Goal: Information Seeking & Learning: Learn about a topic

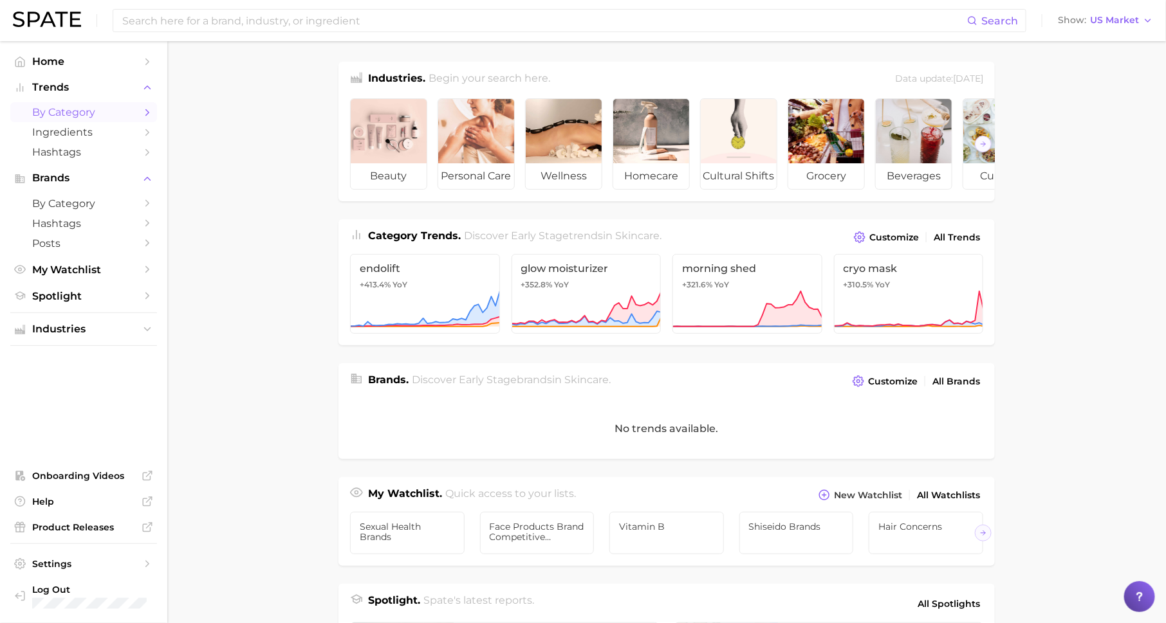
click at [145, 109] on icon "Sidebar" at bounding box center [148, 113] width 12 height 12
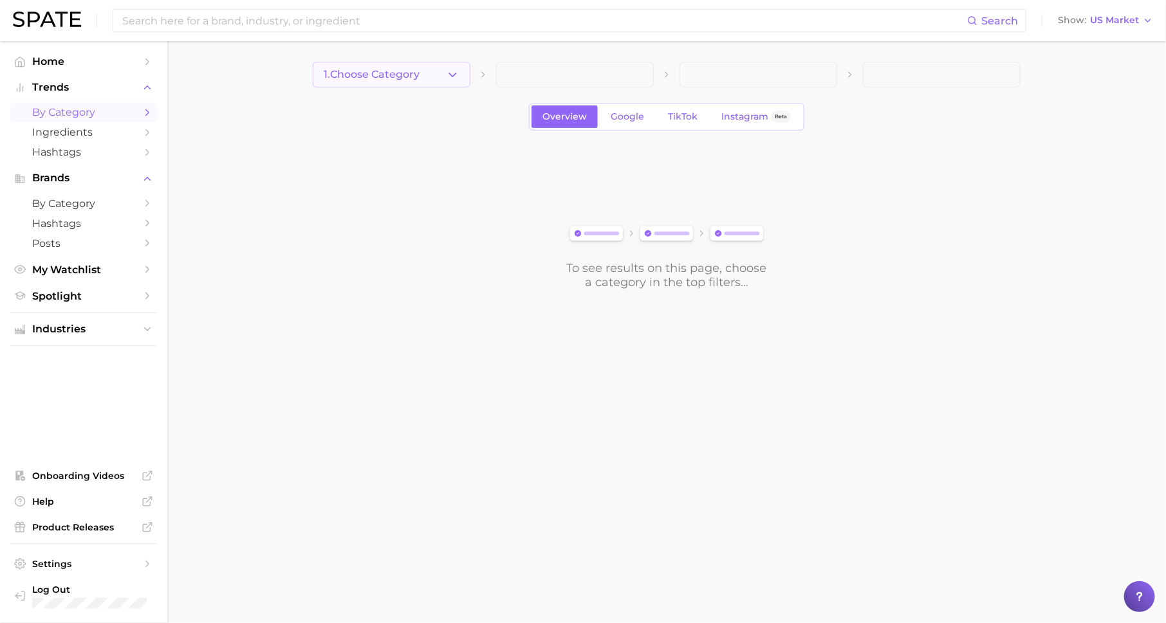
click at [365, 74] on span "1. Choose Category" at bounding box center [372, 75] width 96 height 12
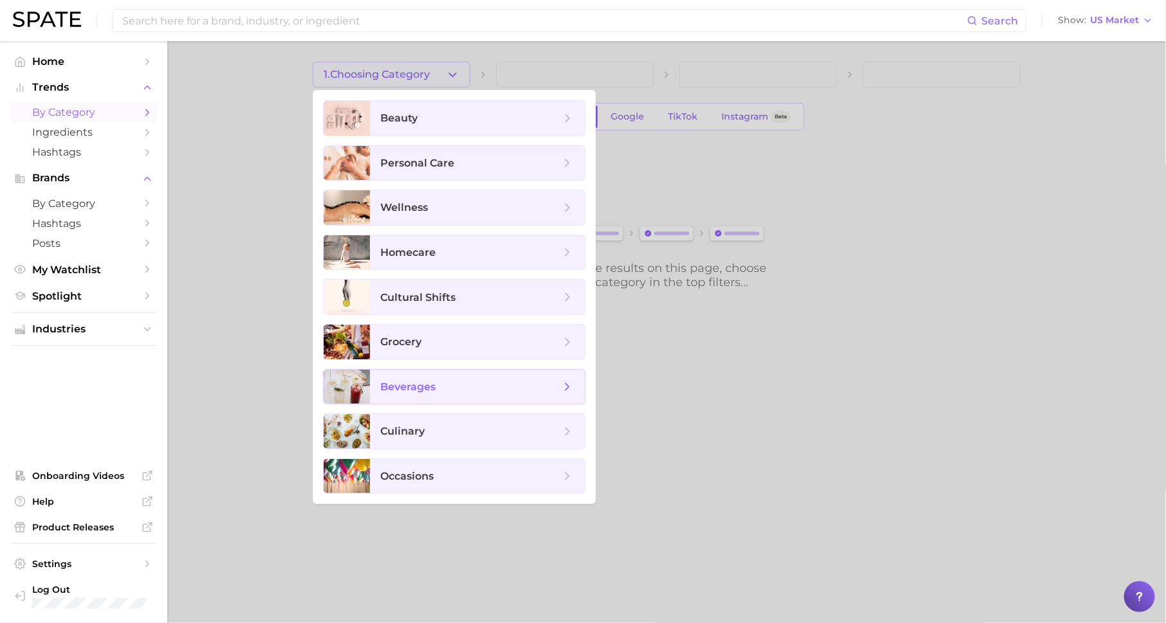
click at [425, 385] on span "beverages" at bounding box center [407, 387] width 55 height 12
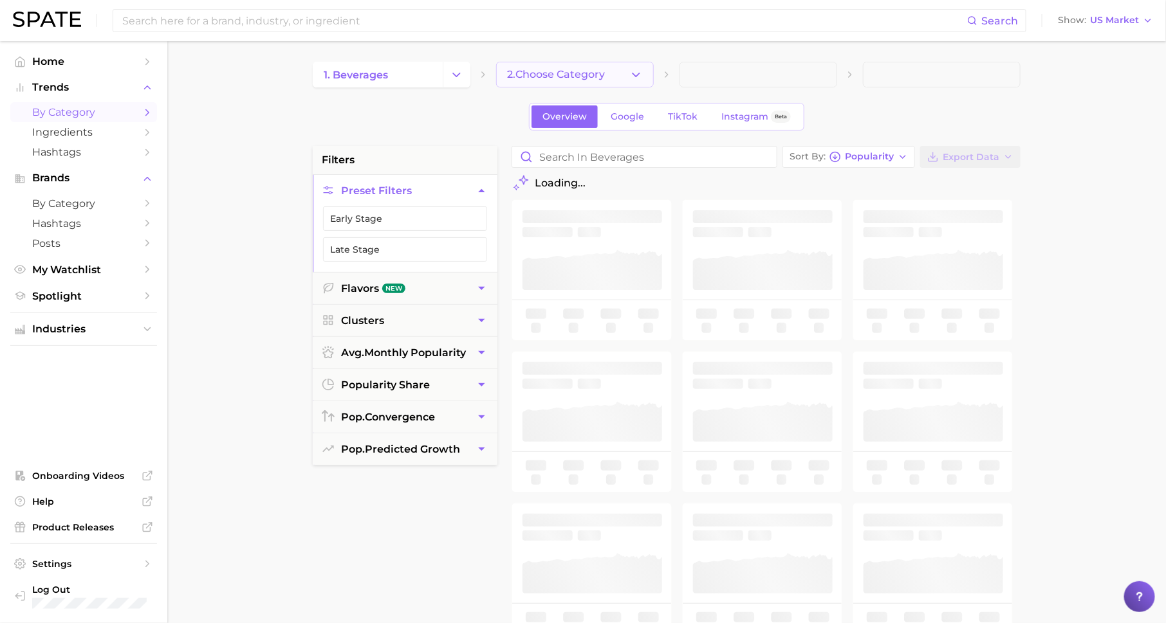
click at [554, 73] on span "2. Choose Category" at bounding box center [556, 75] width 98 height 12
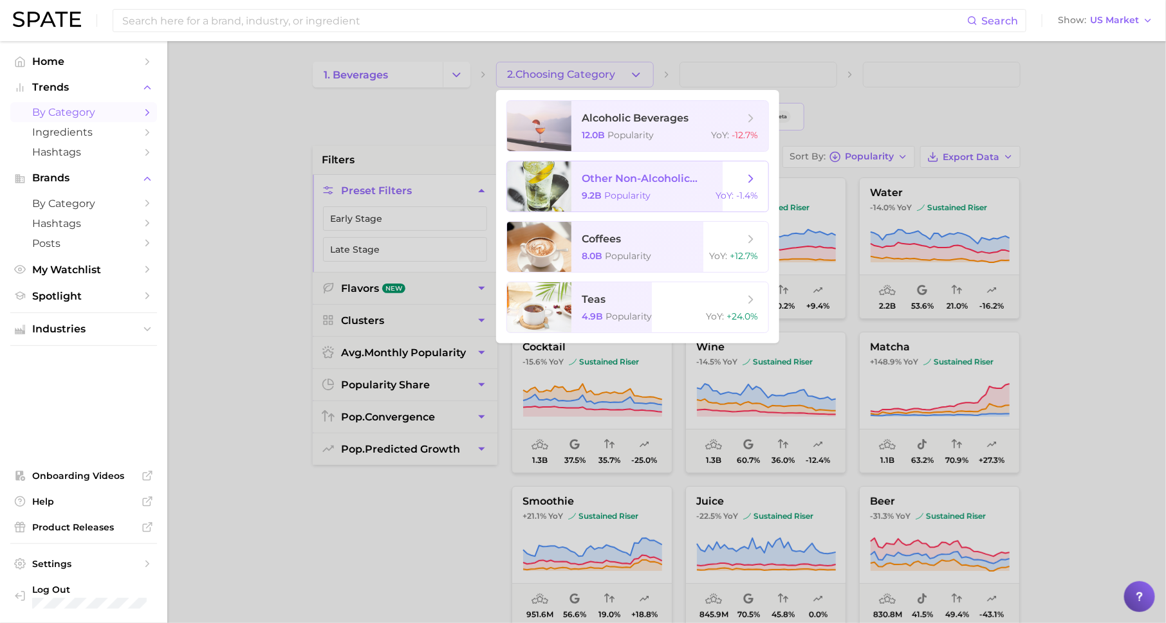
click at [663, 183] on span "other non-alcoholic beverages" at bounding box center [663, 178] width 162 height 12
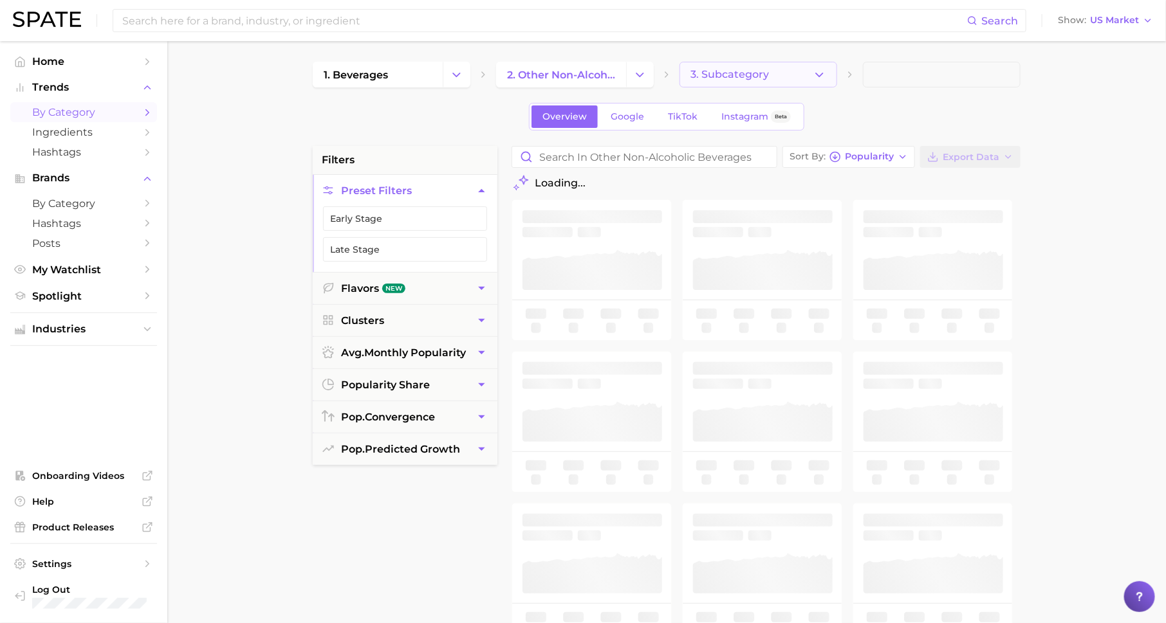
click at [766, 79] on span "3. Subcategory" at bounding box center [729, 75] width 78 height 12
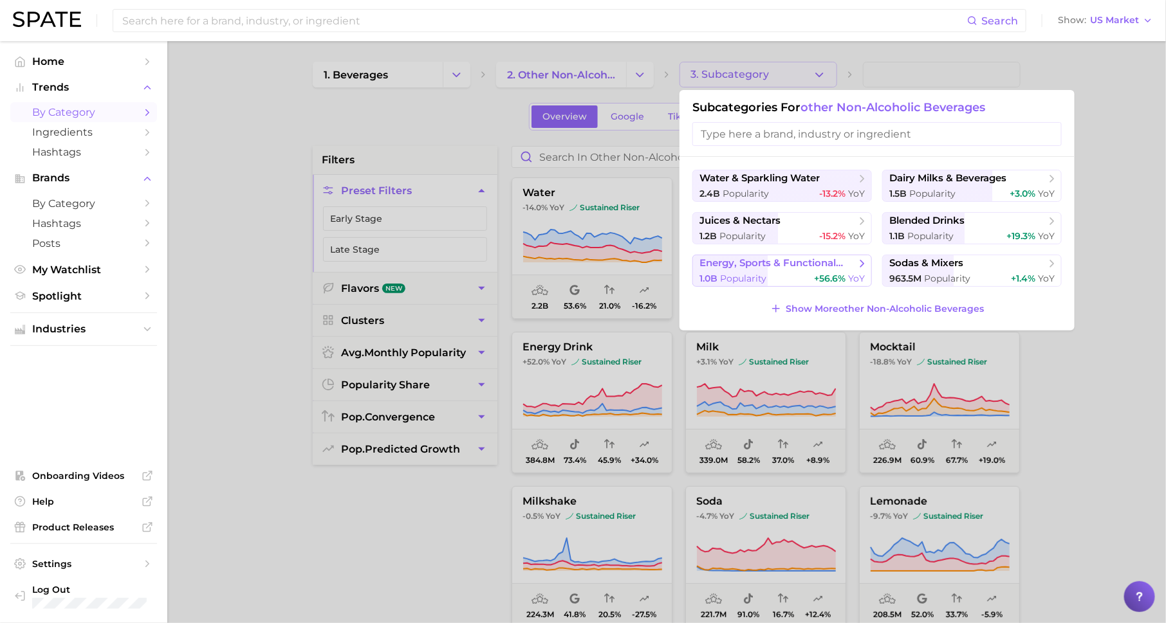
click at [787, 273] on div "1.0b Popularity +56.6% YoY" at bounding box center [781, 279] width 165 height 12
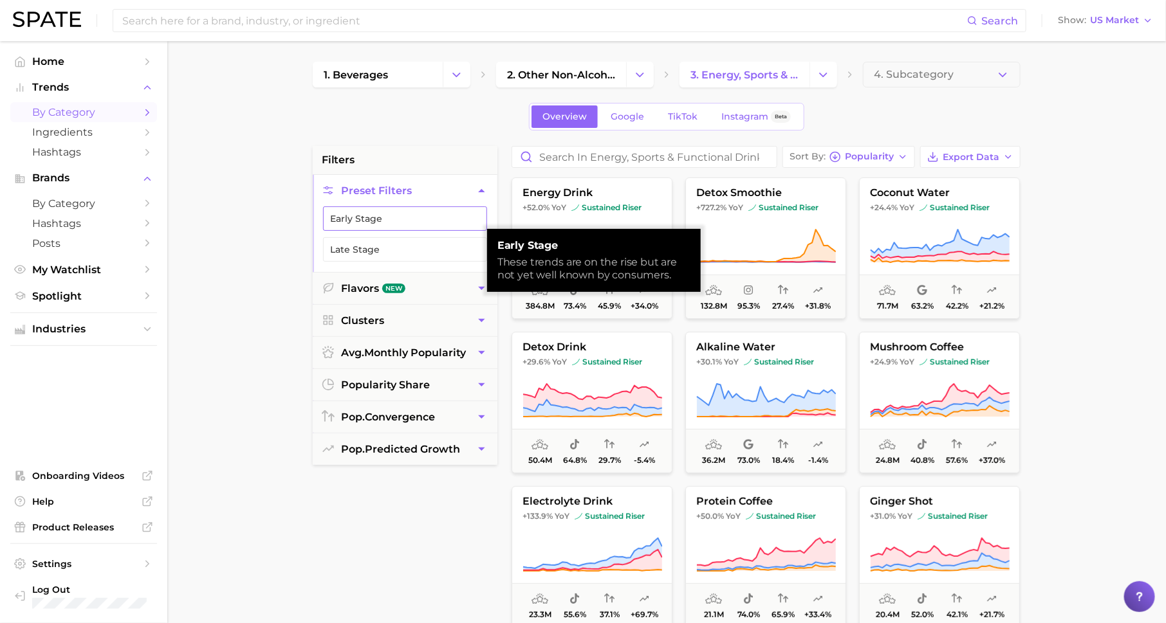
click at [429, 215] on button "Early Stage" at bounding box center [405, 219] width 164 height 24
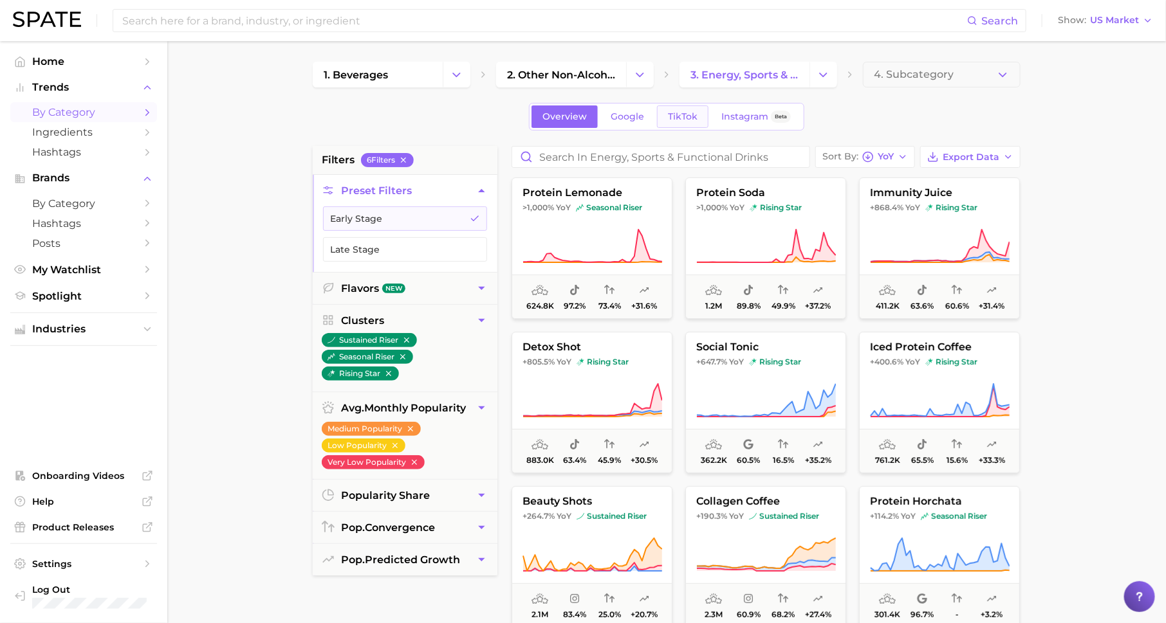
click at [683, 116] on span "TikTok" at bounding box center [683, 116] width 30 height 11
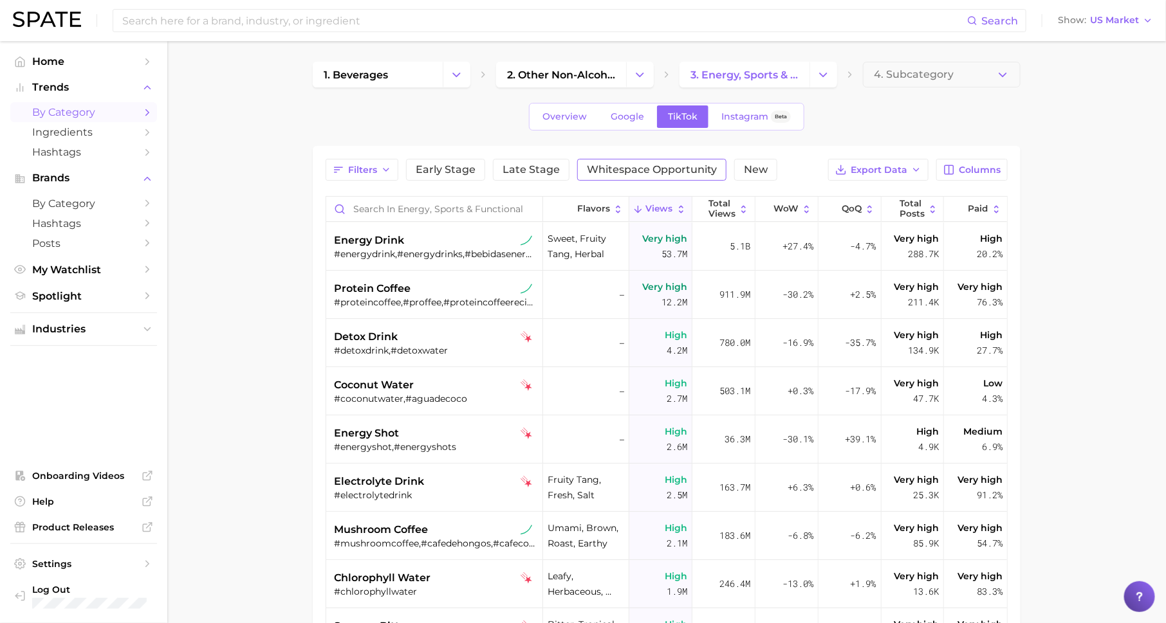
click at [667, 167] on span "Whitespace Opportunity" at bounding box center [652, 170] width 130 height 10
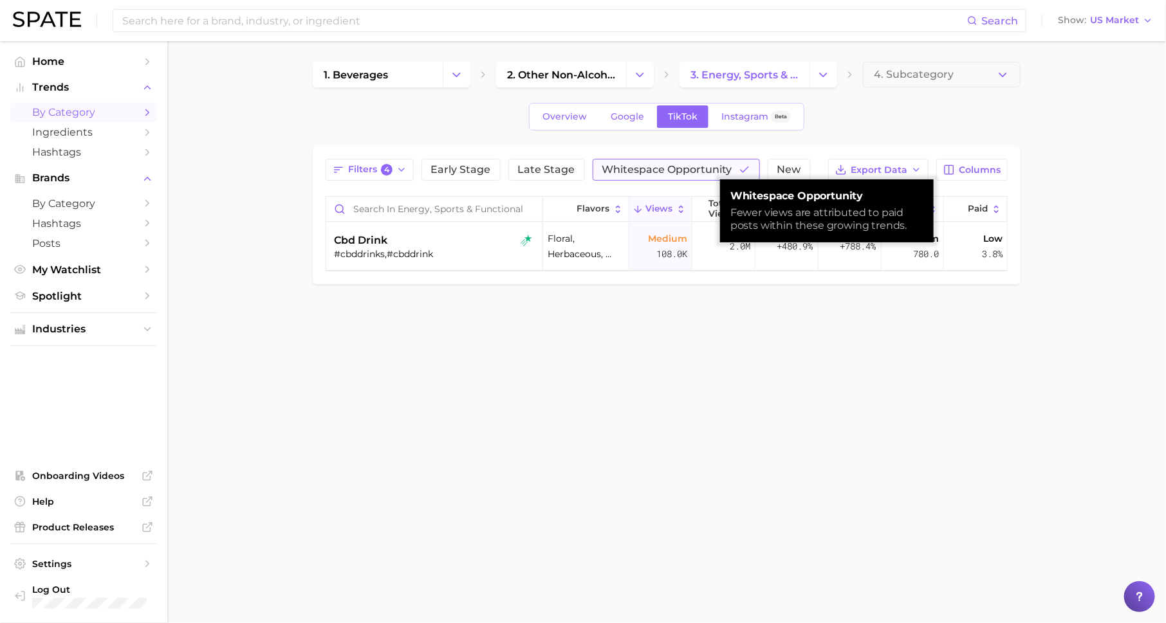
click at [667, 167] on span "Whitespace Opportunity" at bounding box center [667, 170] width 130 height 10
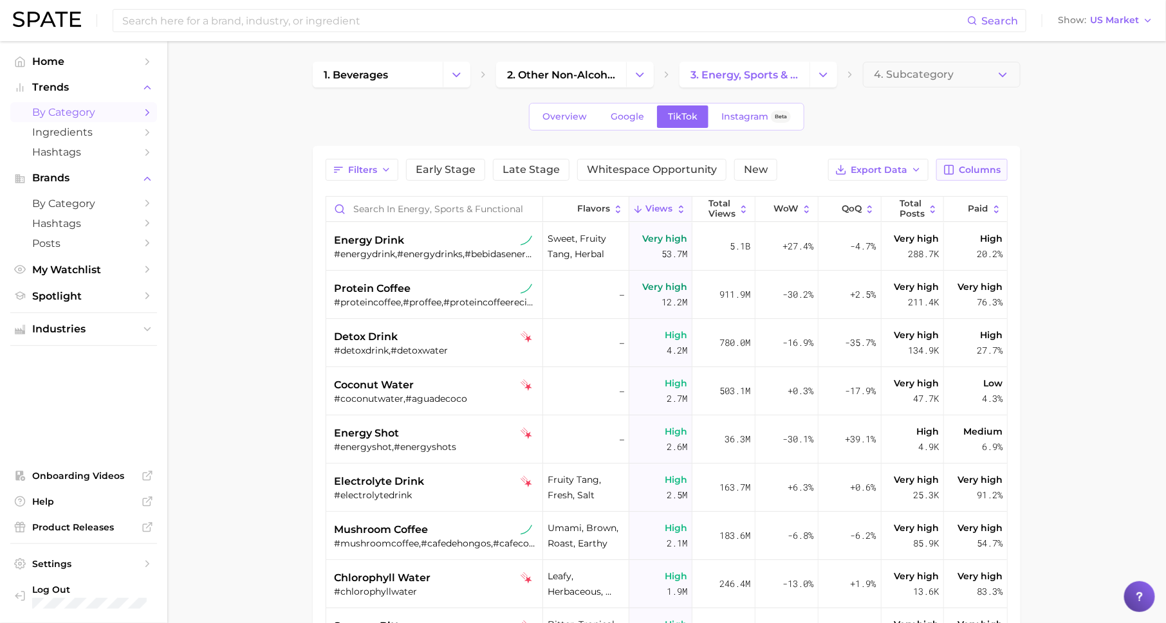
click at [979, 172] on span "Columns" at bounding box center [980, 170] width 42 height 11
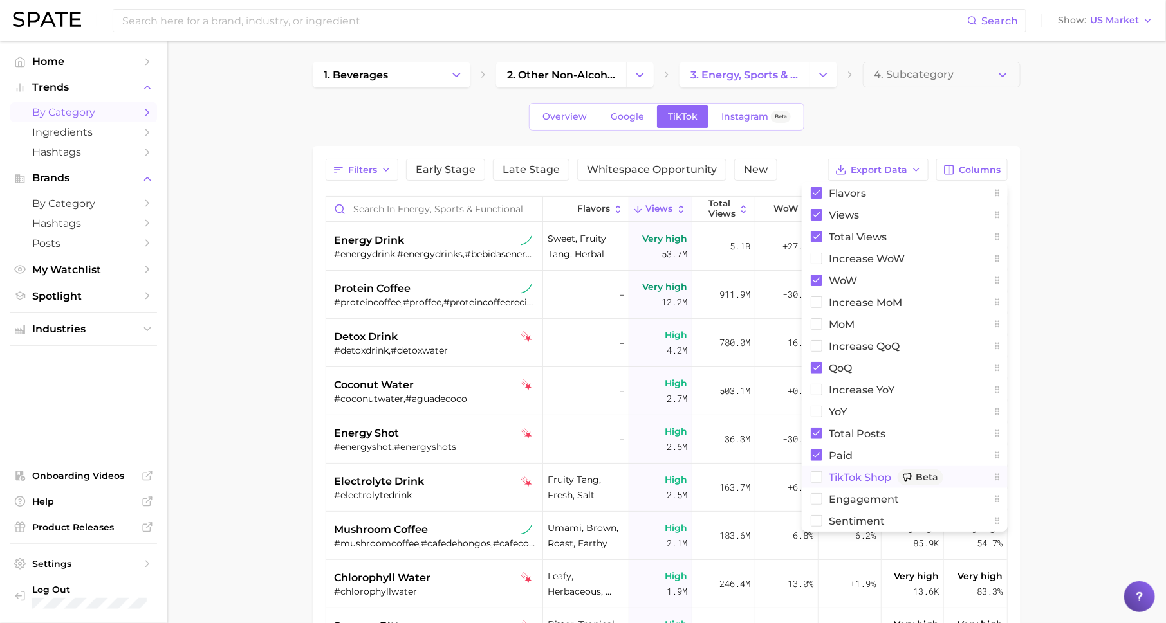
click at [884, 482] on span "TikTok Shop Beta" at bounding box center [886, 478] width 115 height 16
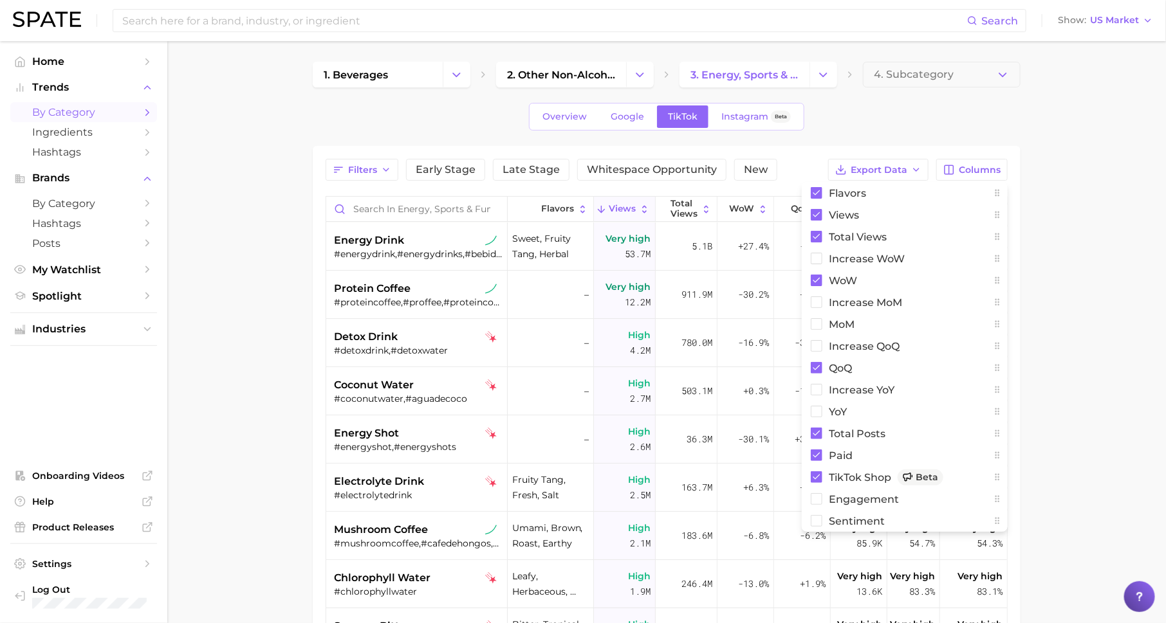
click at [1092, 440] on main "1. beverages 2. other non-alcoholic beverages 3. energy, sports & functional dr…" at bounding box center [666, 469] width 998 height 856
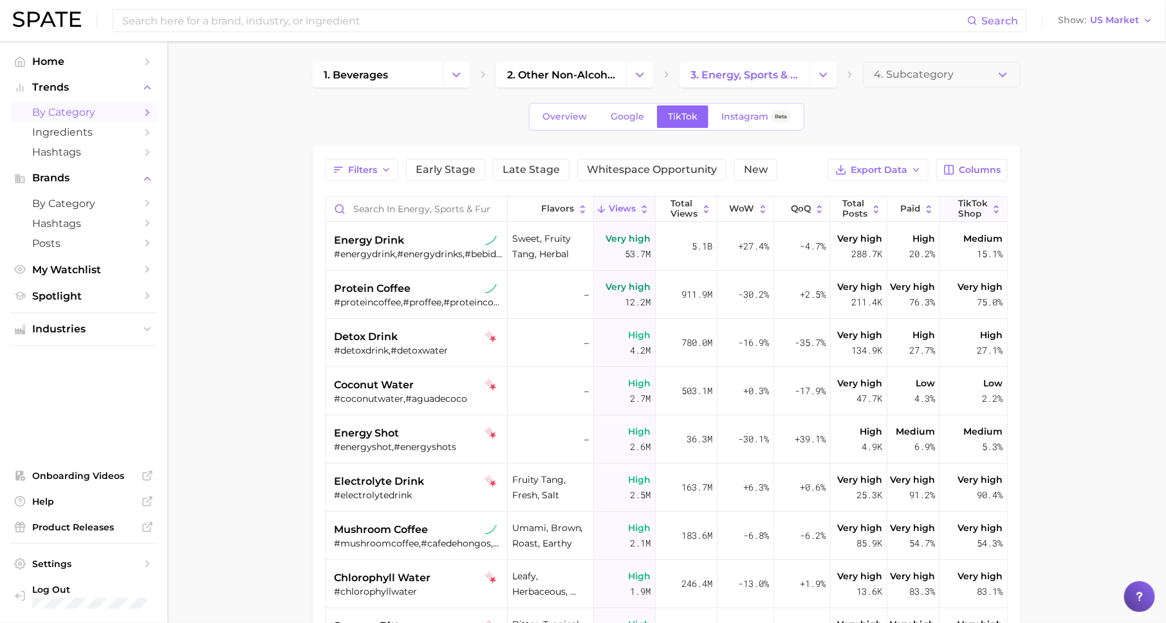
click at [979, 207] on span "TikTok Shop" at bounding box center [974, 209] width 30 height 20
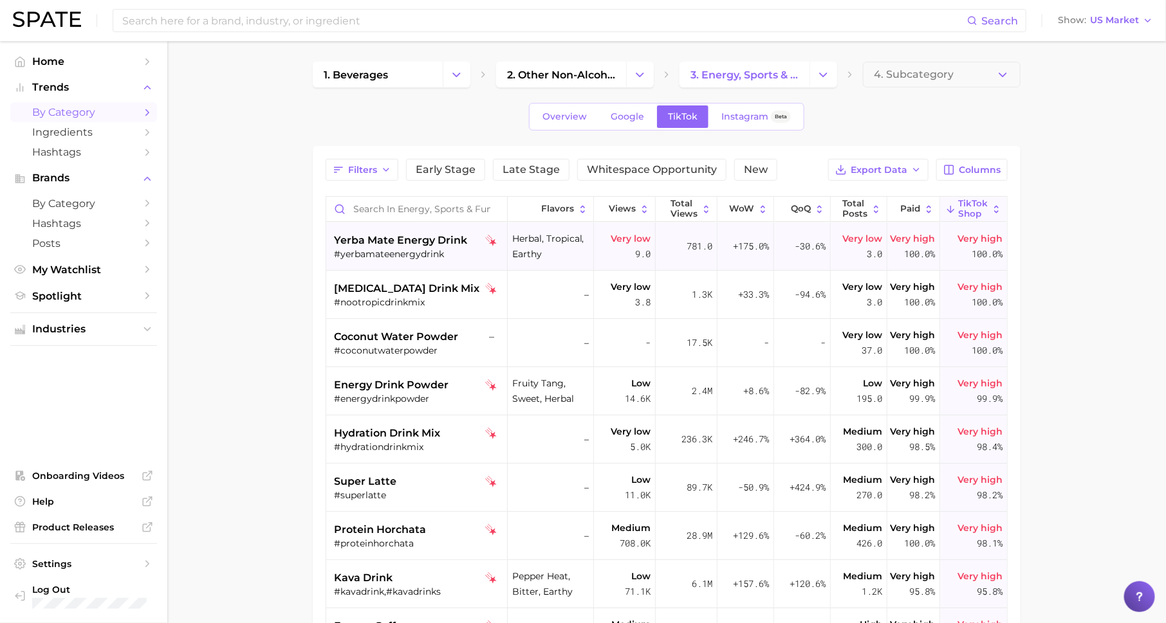
click at [427, 241] on span "yerba mate energy drink" at bounding box center [400, 240] width 133 height 15
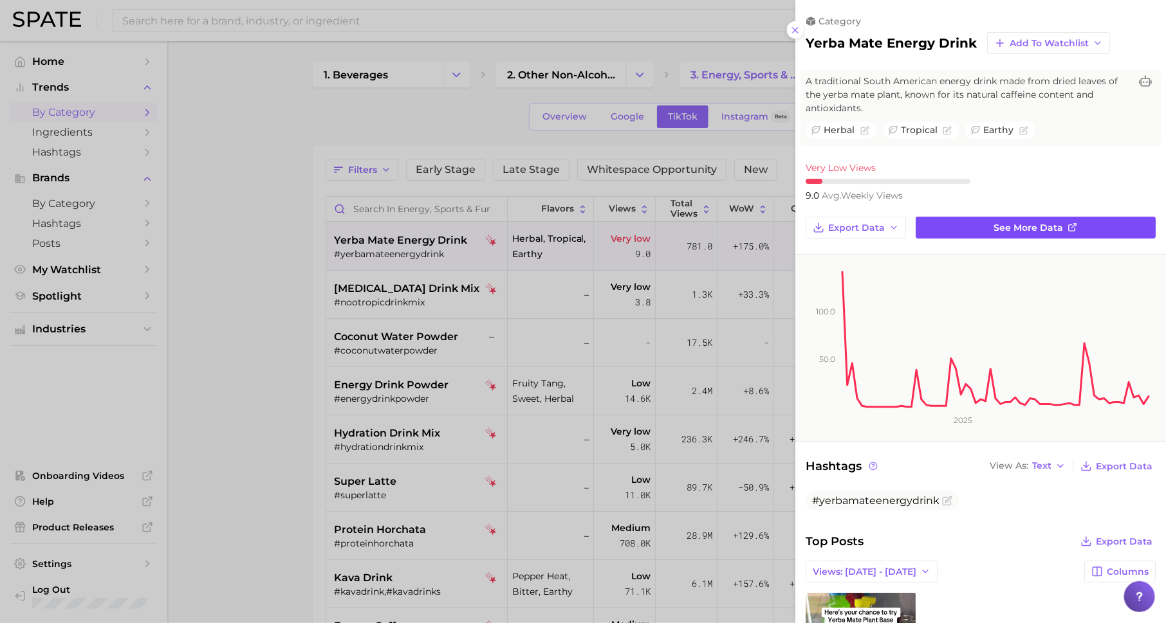
click at [997, 225] on span "See more data" at bounding box center [1028, 228] width 69 height 11
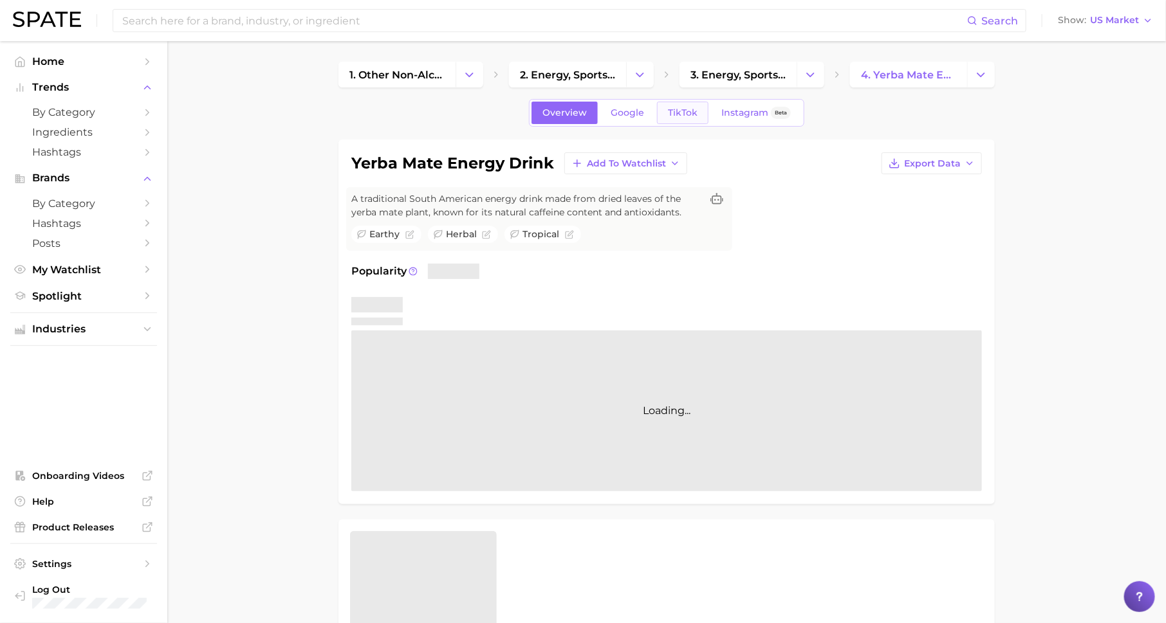
click at [685, 120] on link "TikTok" at bounding box center [682, 113] width 51 height 23
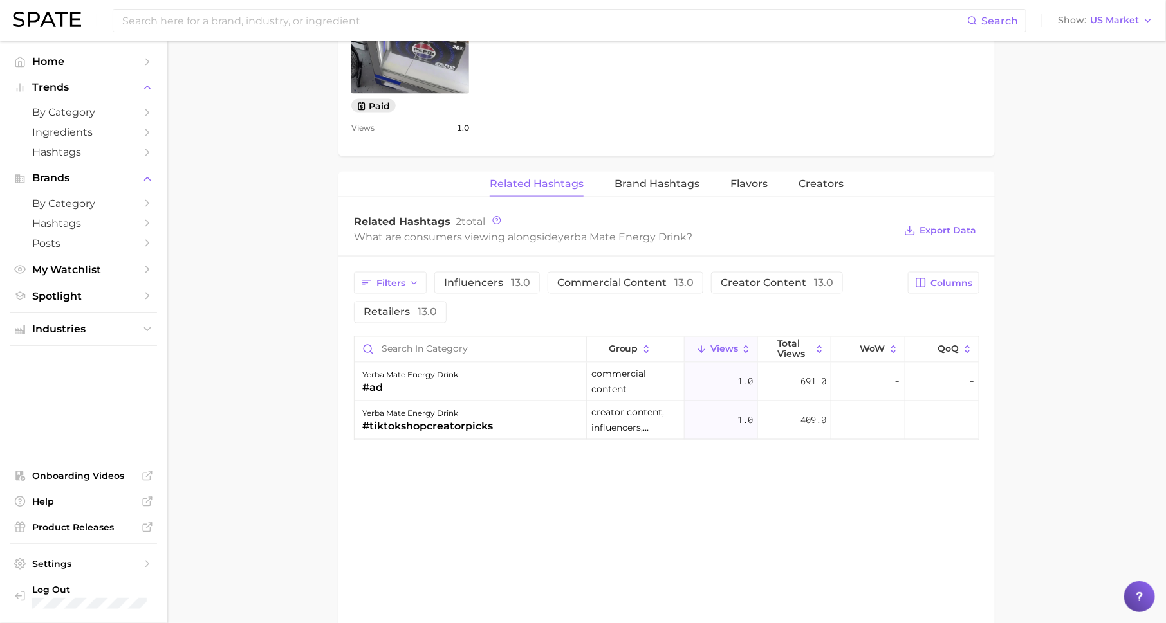
scroll to position [861, 0]
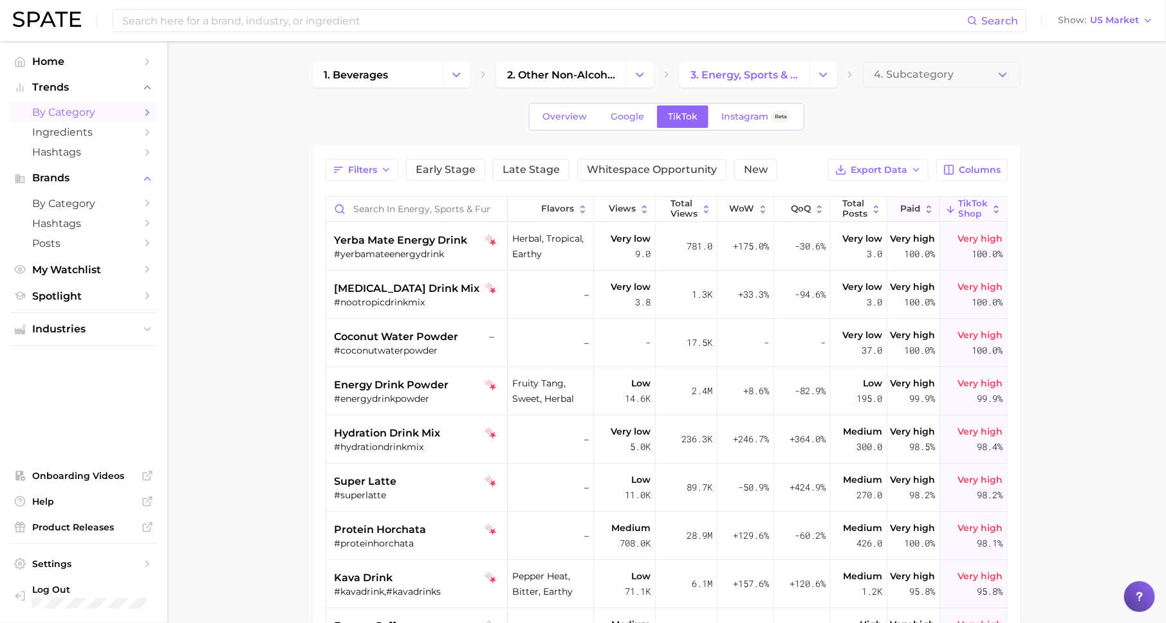
click at [913, 207] on span "Paid" at bounding box center [911, 209] width 20 height 10
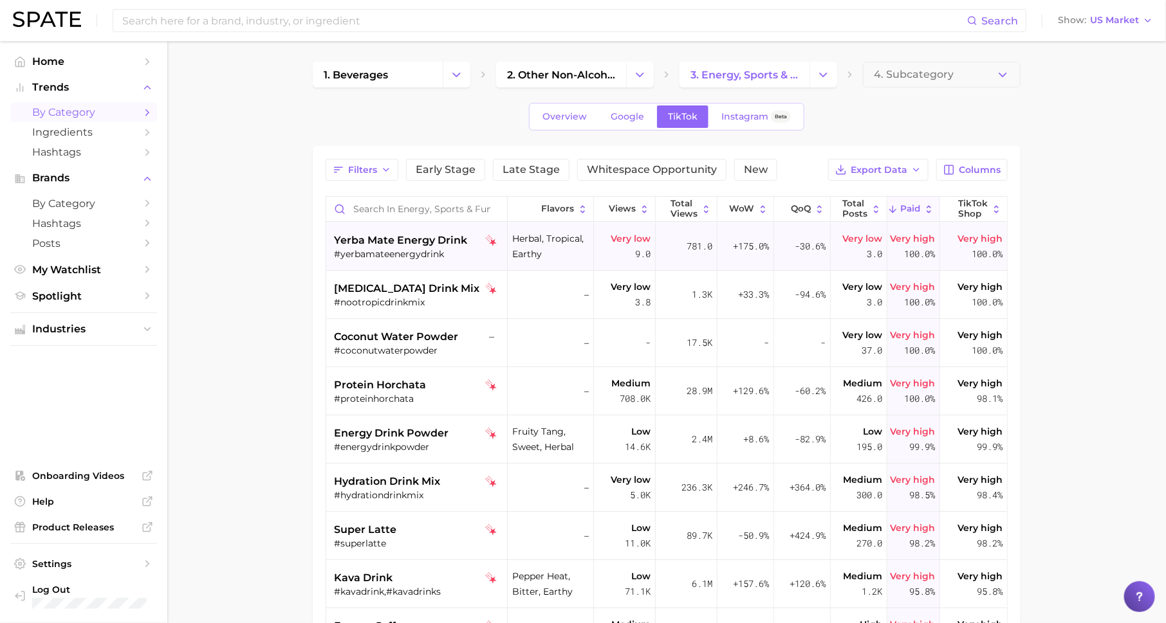
click at [395, 254] on div "#yerbamateenergydrink" at bounding box center [418, 254] width 168 height 12
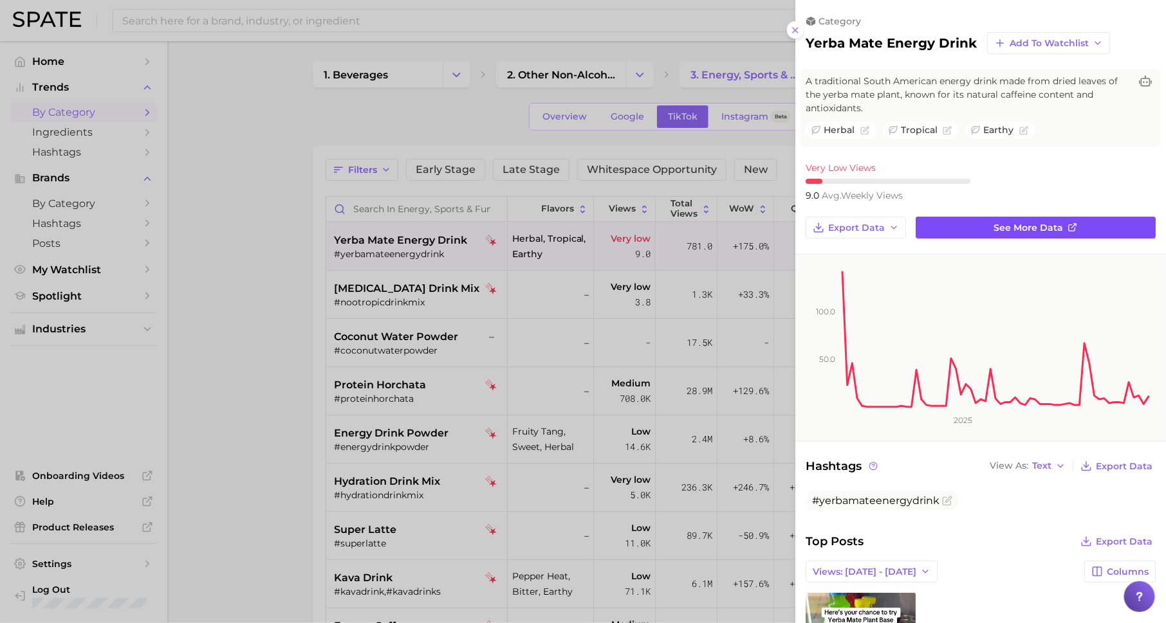
click at [948, 228] on link "See more data" at bounding box center [1035, 228] width 240 height 22
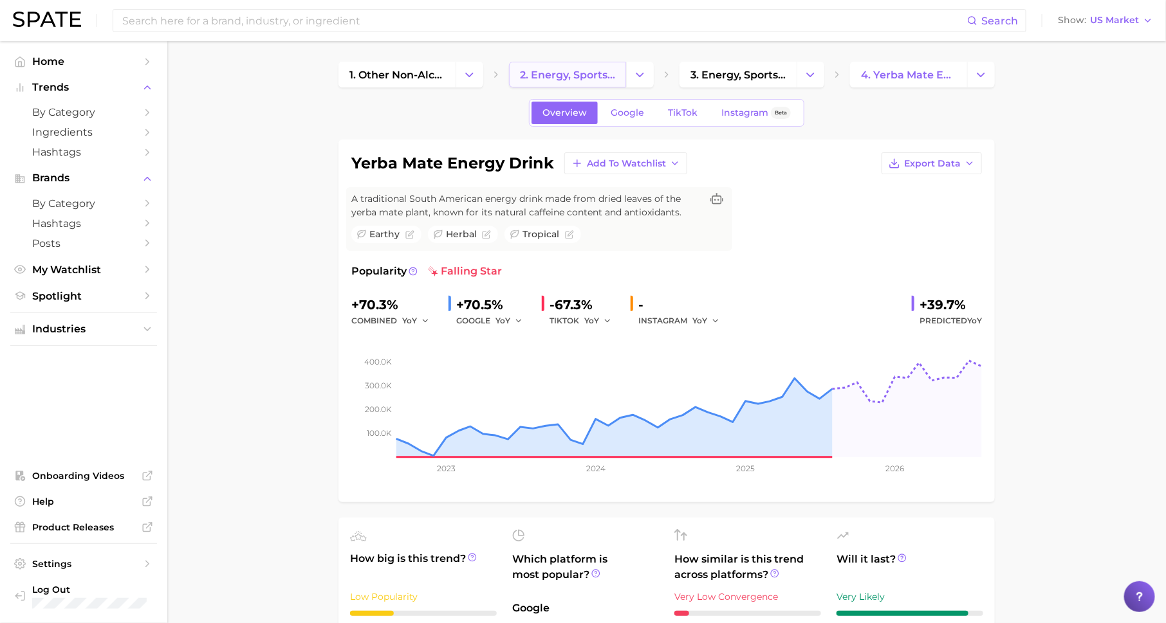
click at [566, 69] on span "2. energy, sports & functional drinks" at bounding box center [567, 75] width 95 height 12
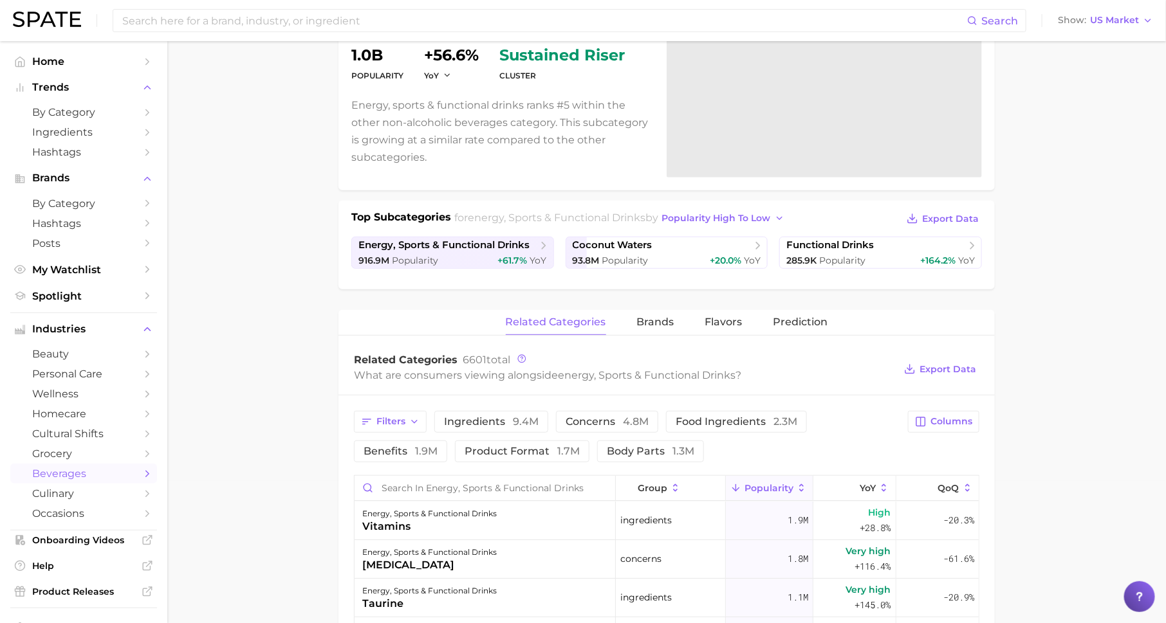
scroll to position [291, 0]
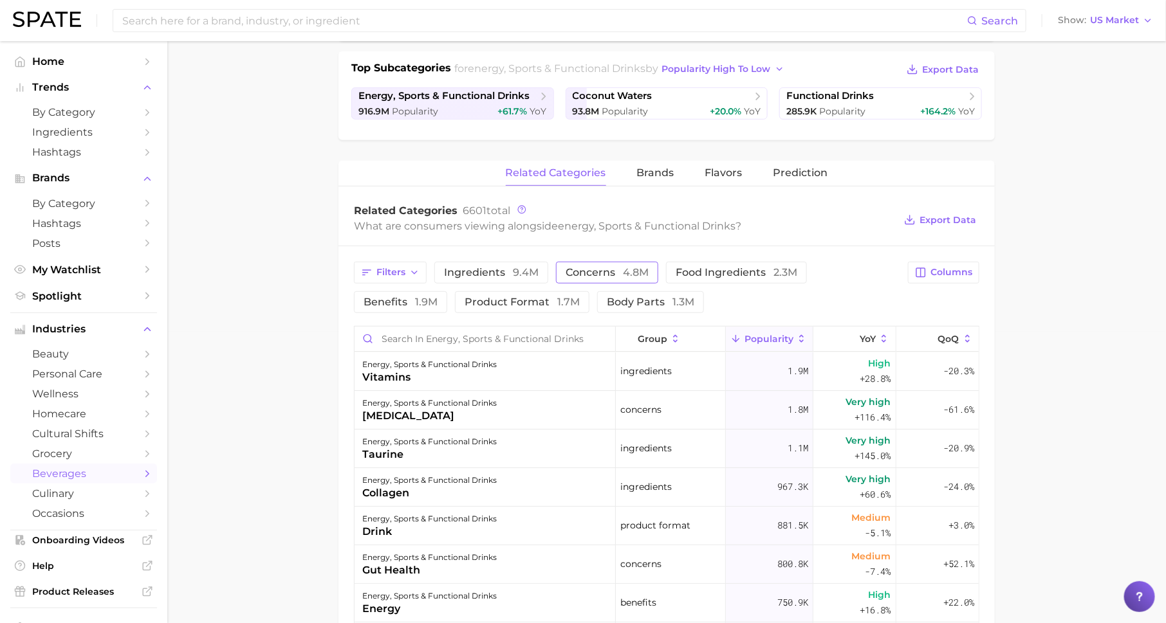
click at [600, 268] on span "concerns 4.8m" at bounding box center [607, 273] width 83 height 10
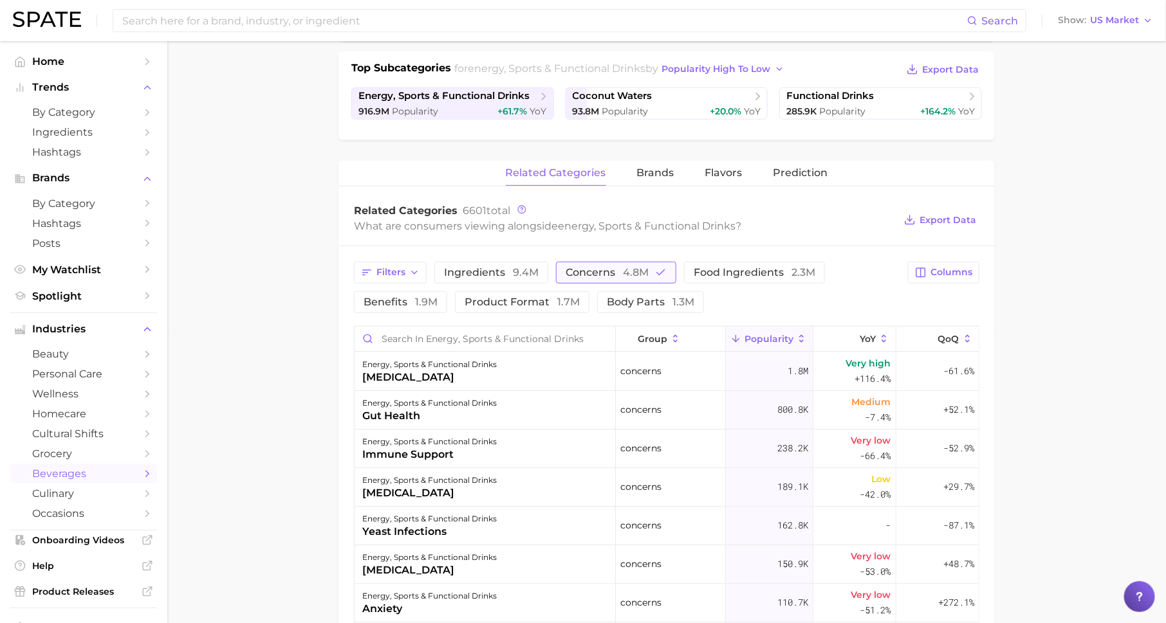
click at [600, 268] on span "concerns 4.8m" at bounding box center [607, 273] width 83 height 10
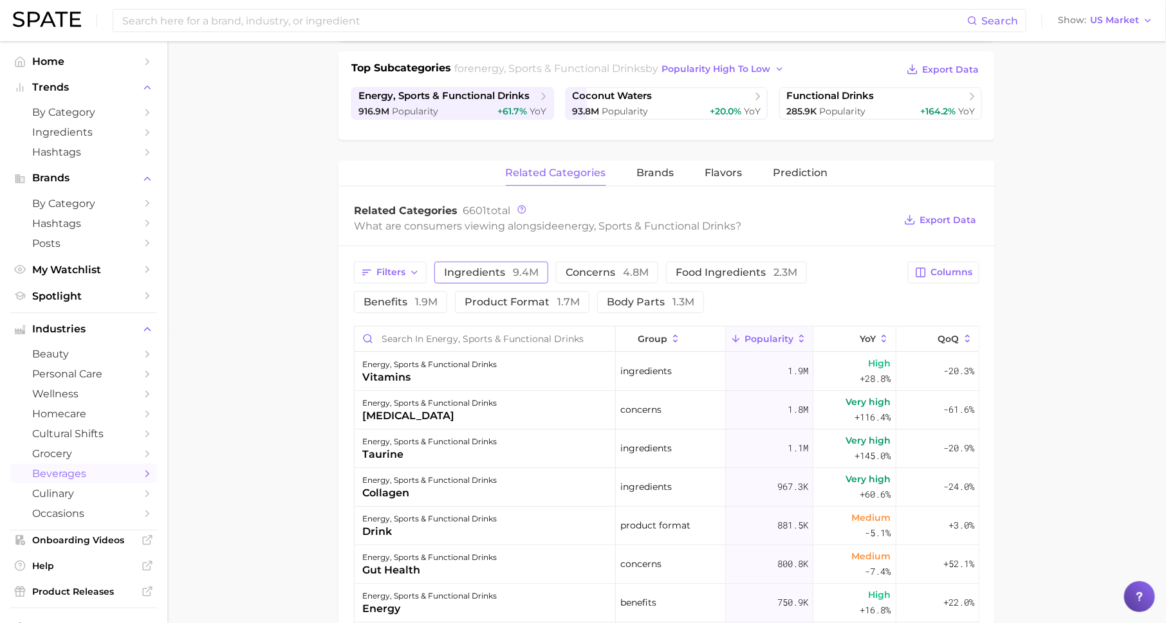
click at [486, 268] on span "ingredients 9.4m" at bounding box center [491, 273] width 95 height 10
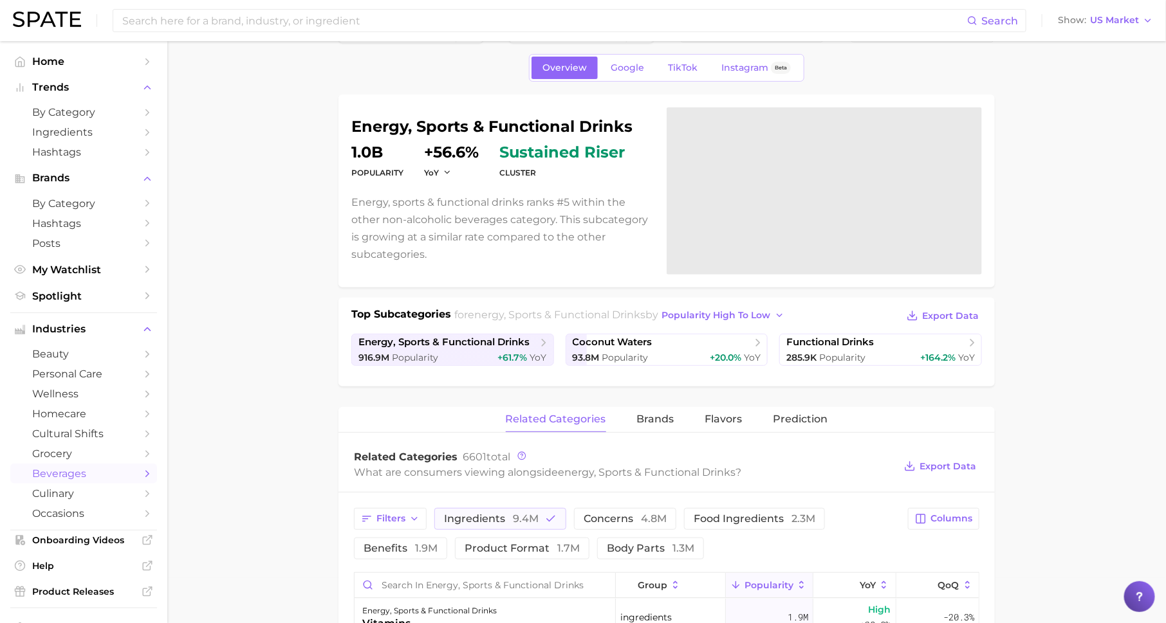
scroll to position [0, 0]
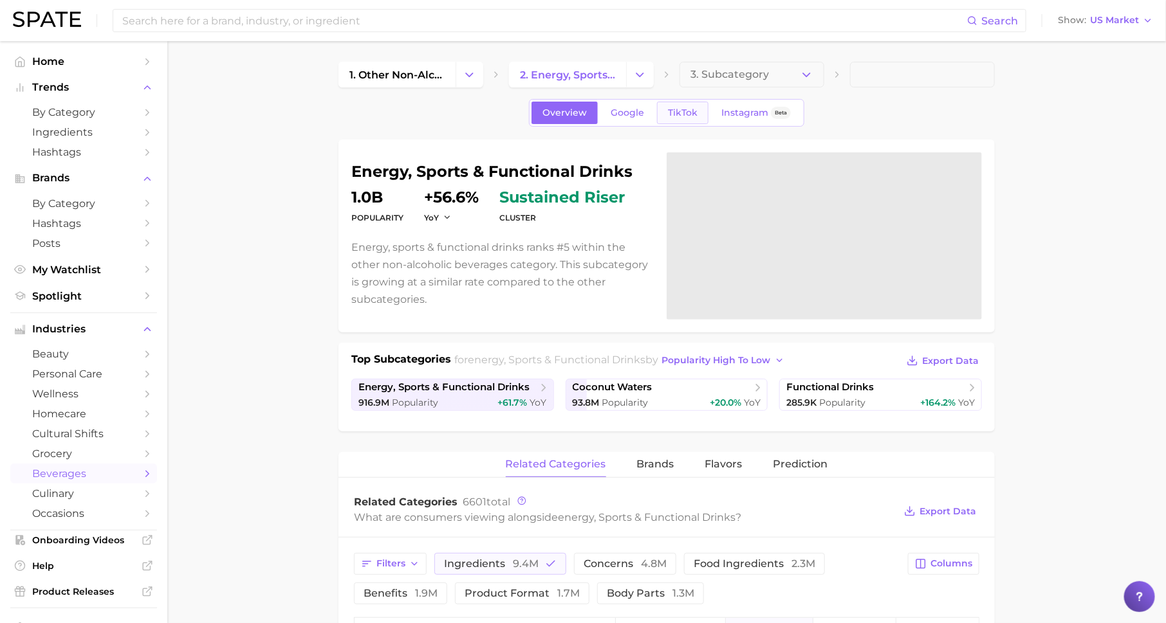
click at [669, 103] on link "TikTok" at bounding box center [682, 113] width 51 height 23
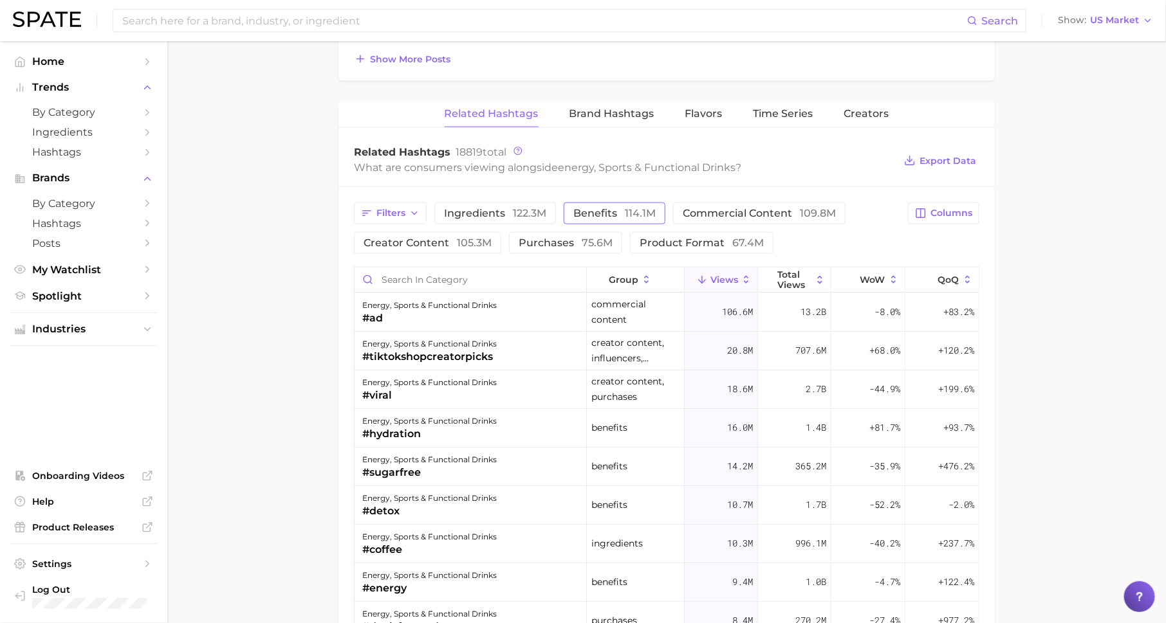
scroll to position [870, 0]
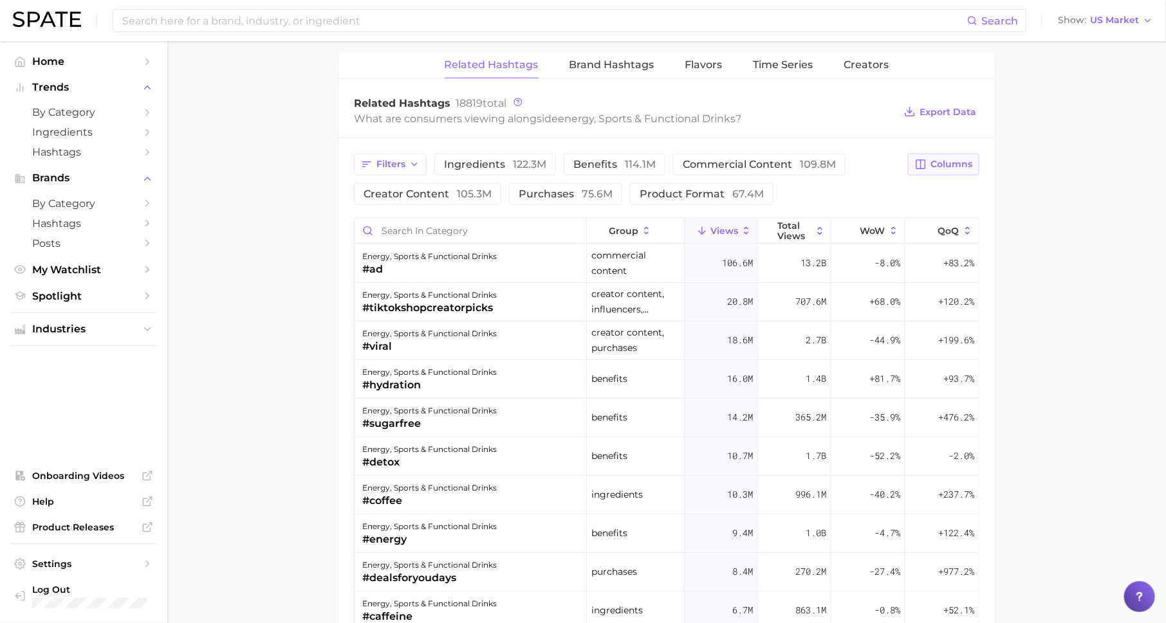
click at [952, 160] on span "Columns" at bounding box center [951, 164] width 42 height 11
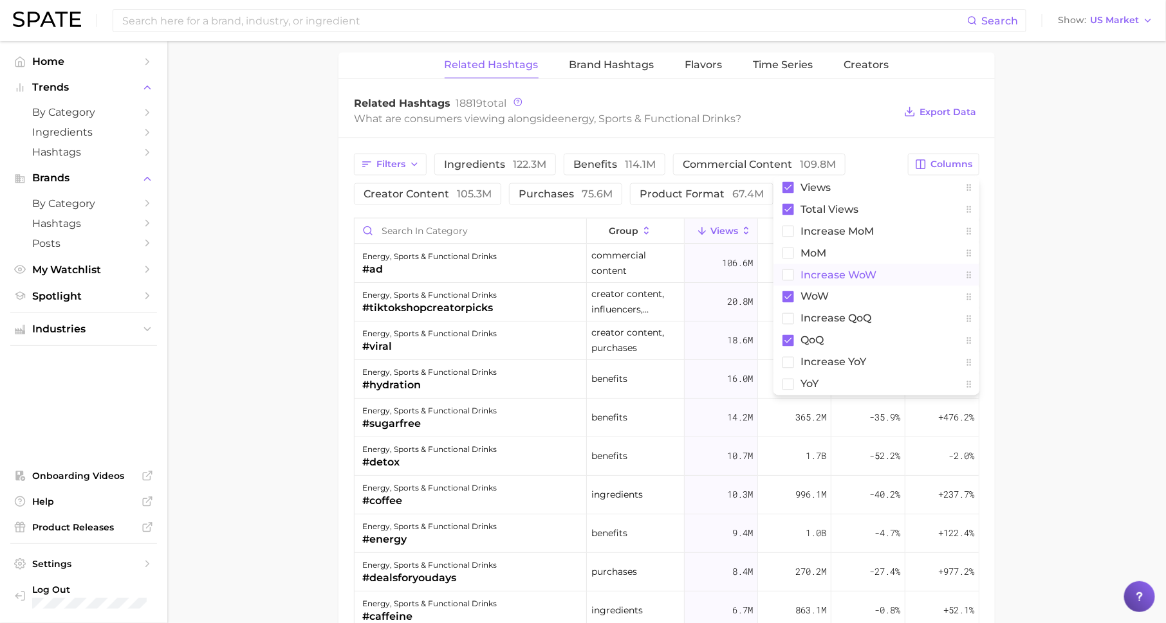
click at [864, 270] on span "Increase WoW" at bounding box center [838, 275] width 76 height 11
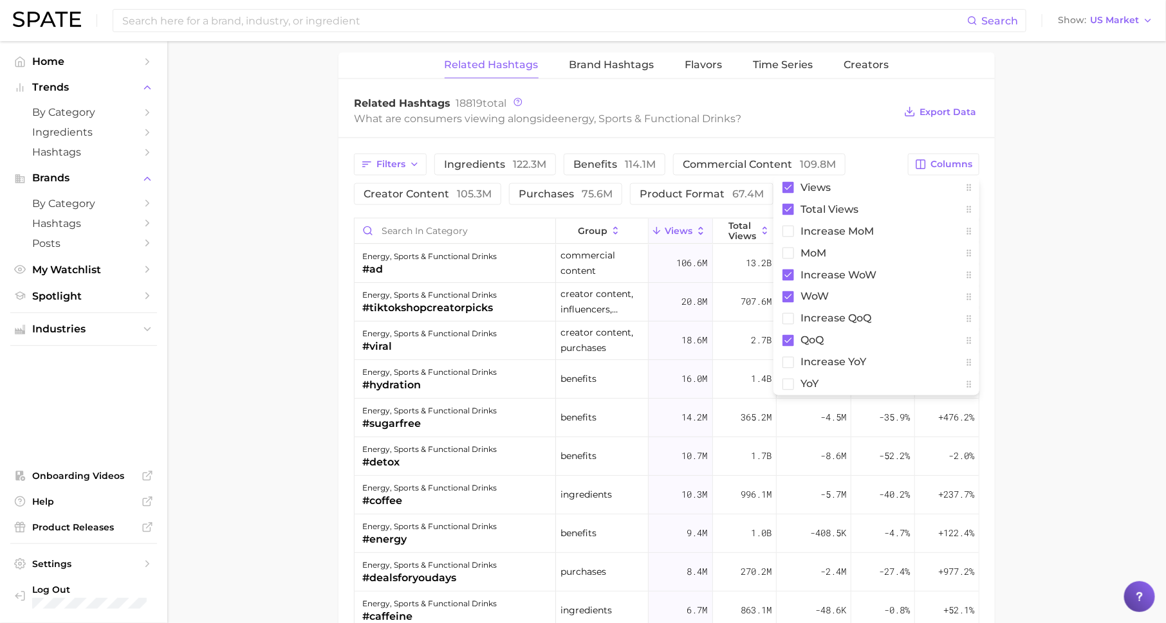
click at [1025, 283] on main "1. other non-alcoholic beverages 2. energy, sports & functional drinks 3. Subca…" at bounding box center [666, 46] width 998 height 1751
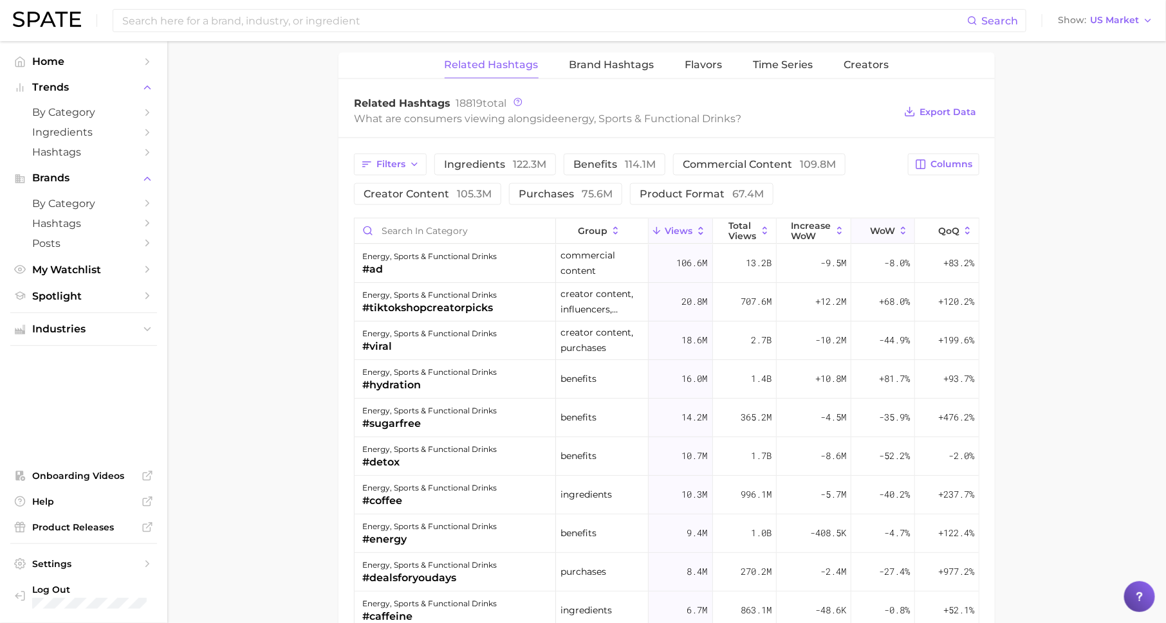
click at [878, 226] on span "WoW" at bounding box center [882, 231] width 25 height 10
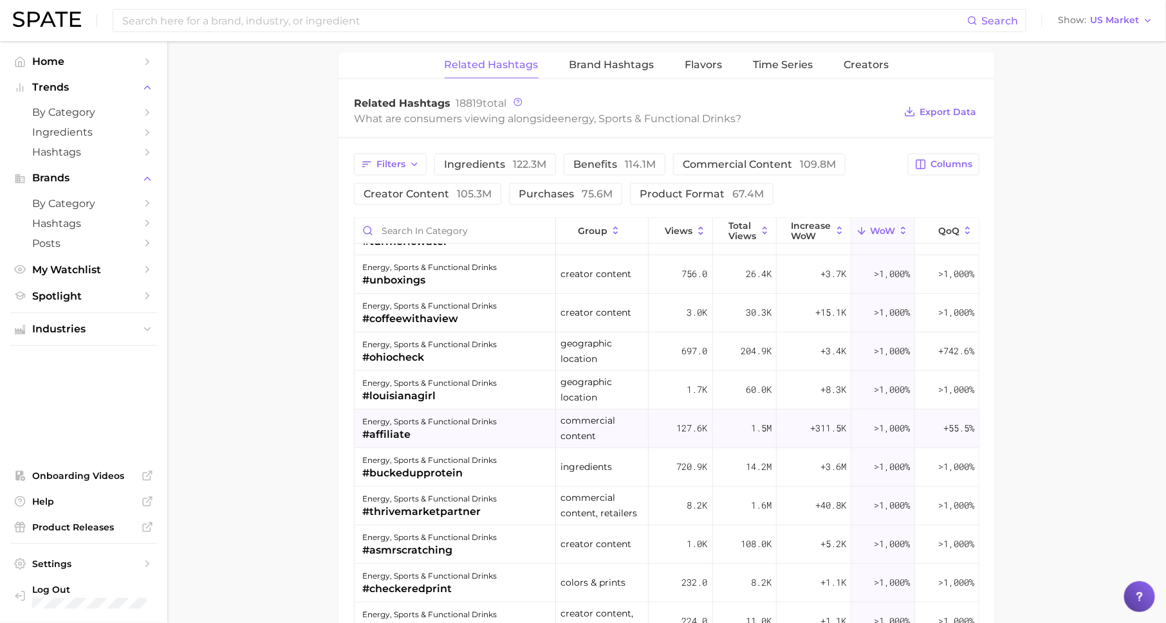
scroll to position [0, 0]
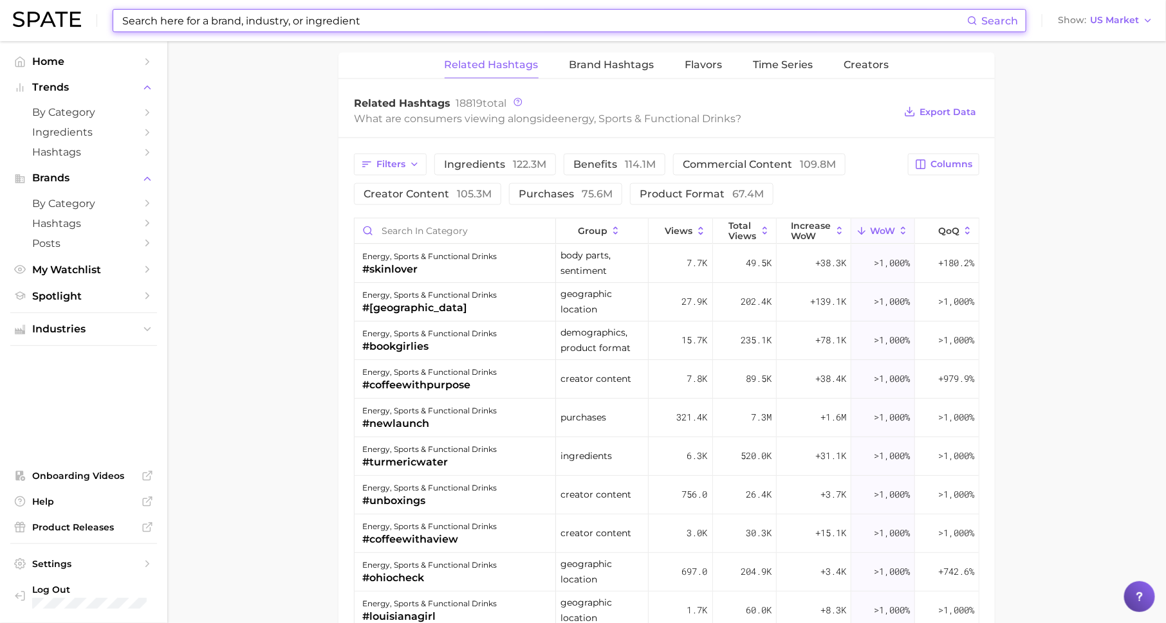
click at [537, 19] on input at bounding box center [544, 21] width 846 height 22
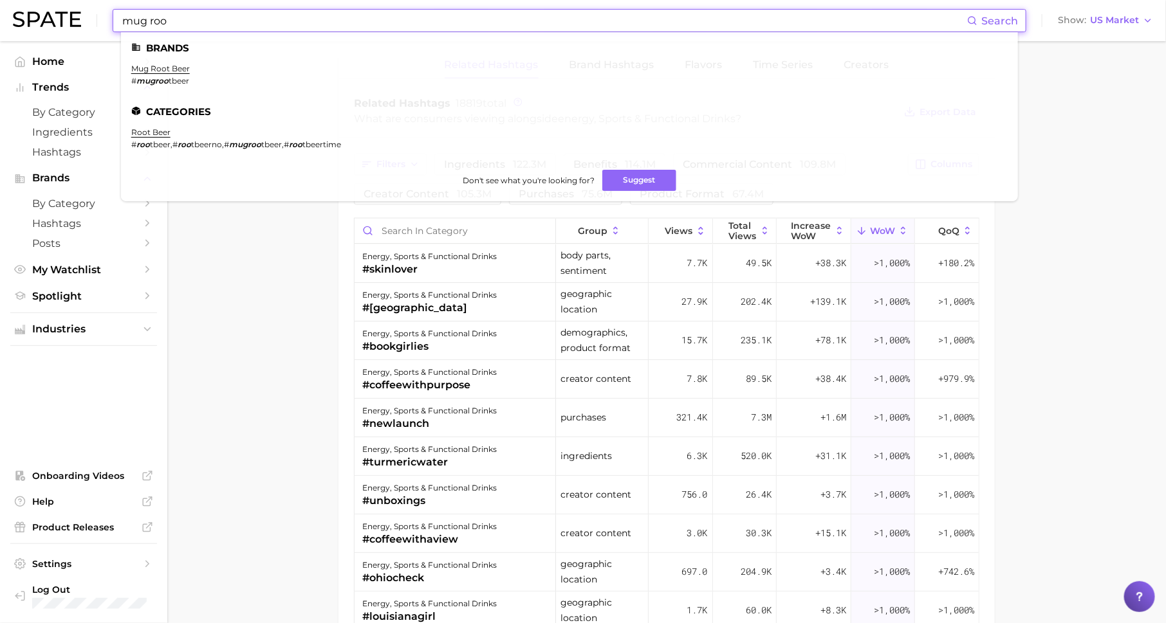
type input "mug roo"
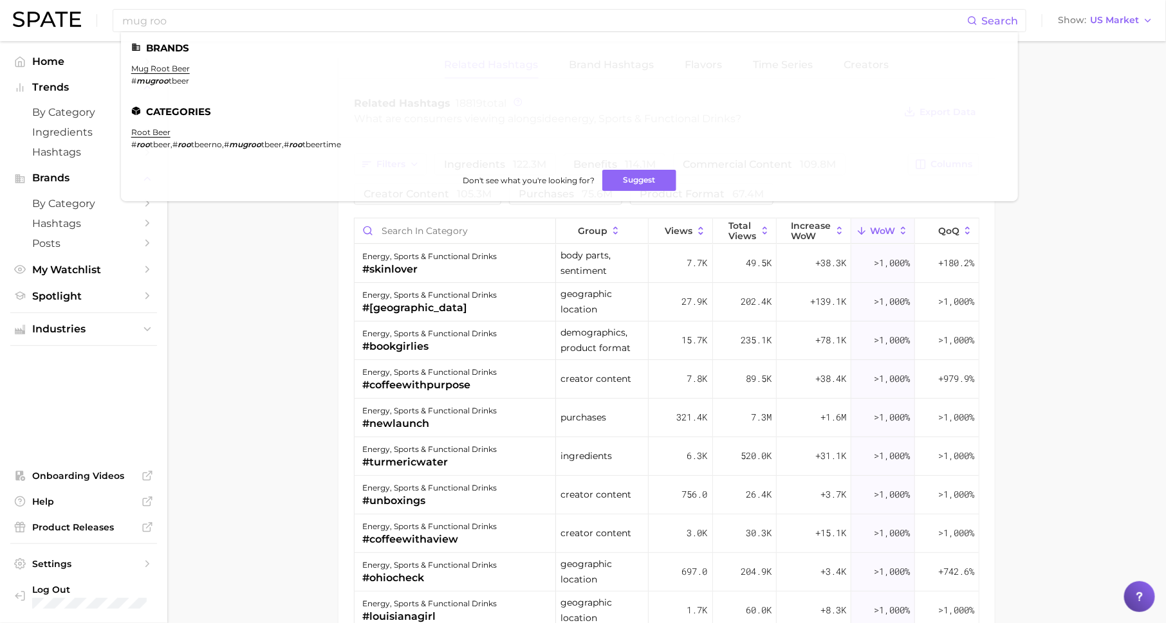
click at [238, 216] on main "1. other non-alcoholic beverages 2. energy, sports & functional drinks 3. Subca…" at bounding box center [666, 46] width 998 height 1751
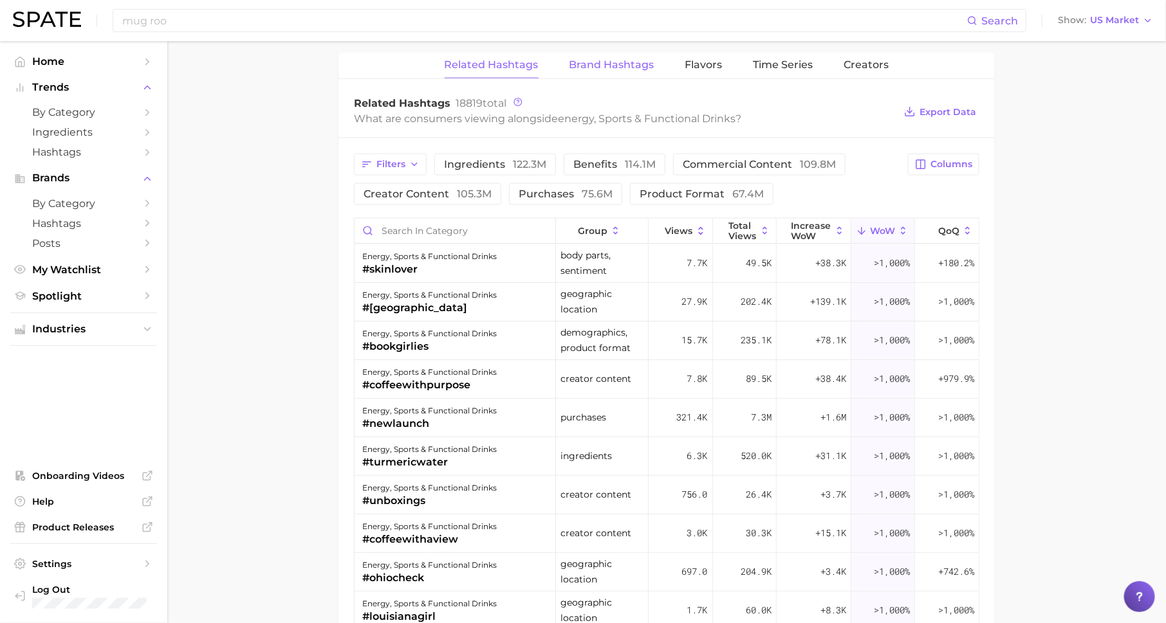
click at [627, 64] on span "Brand Hashtags" at bounding box center [611, 65] width 85 height 12
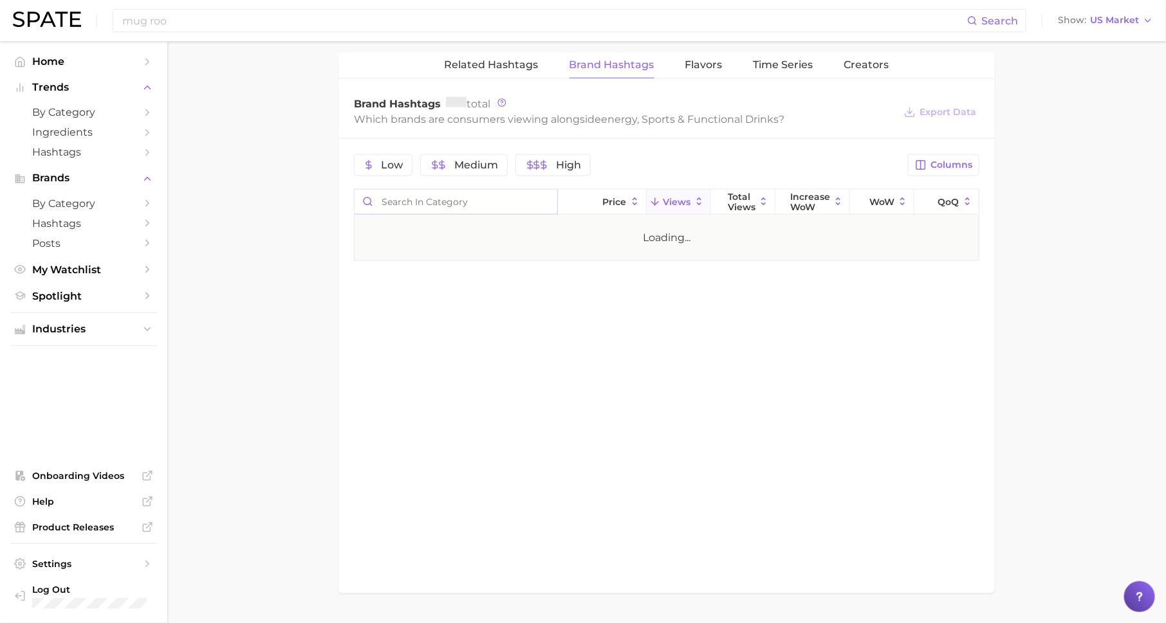
click at [443, 194] on input "Search in category" at bounding box center [455, 202] width 203 height 24
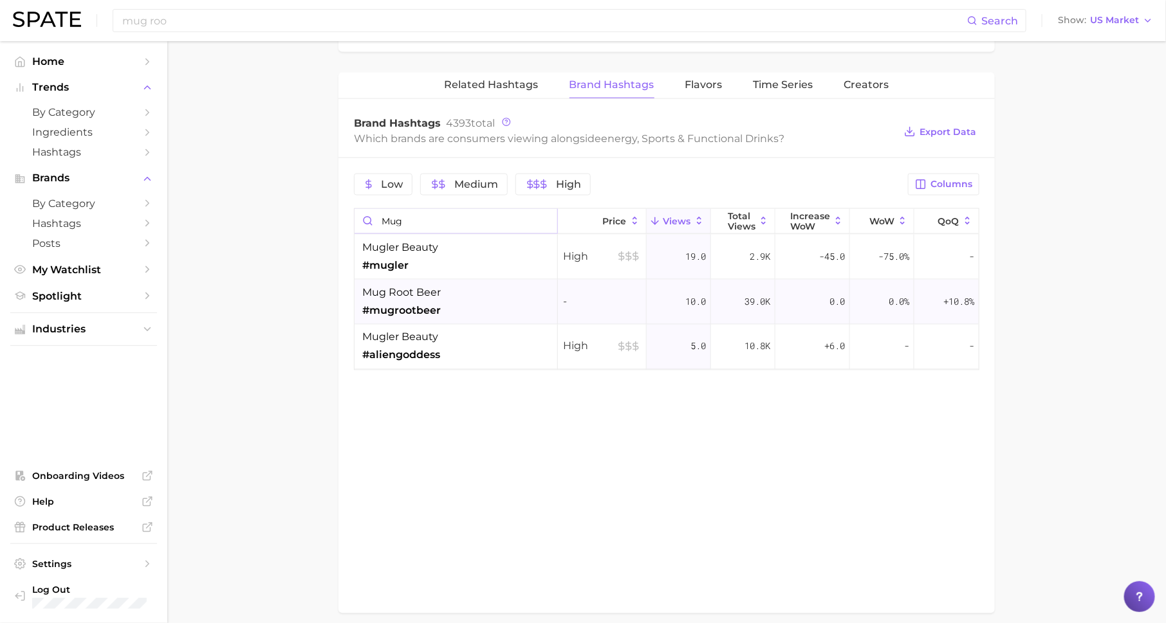
scroll to position [848, 0]
type input "mug"
click at [223, 31] on input "mug roo" at bounding box center [544, 21] width 846 height 22
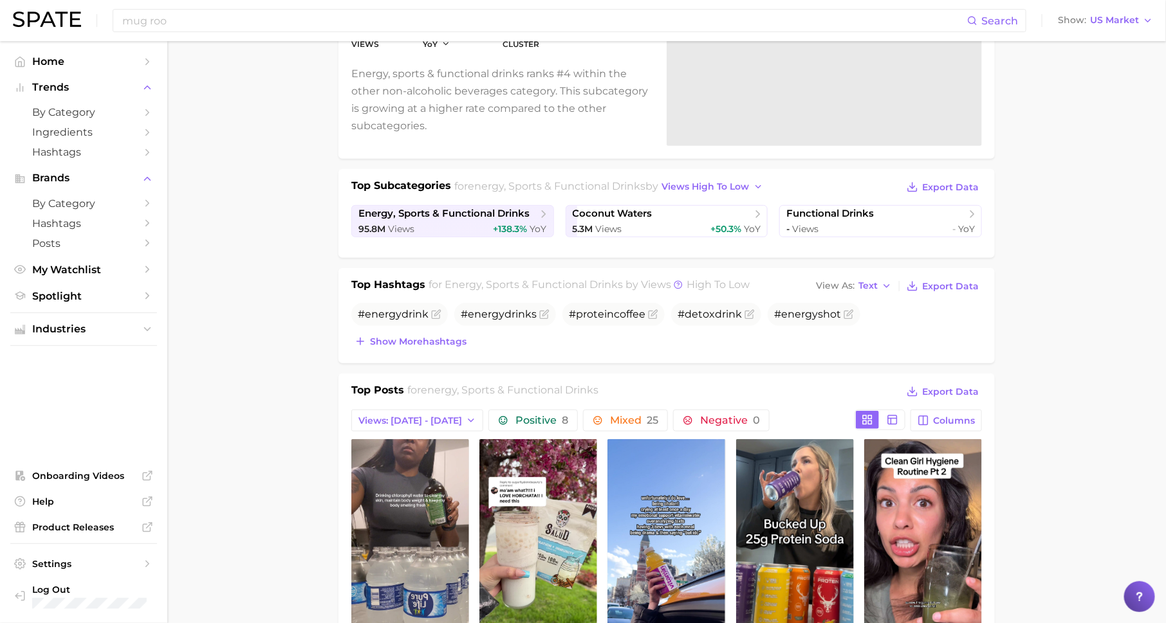
scroll to position [0, 0]
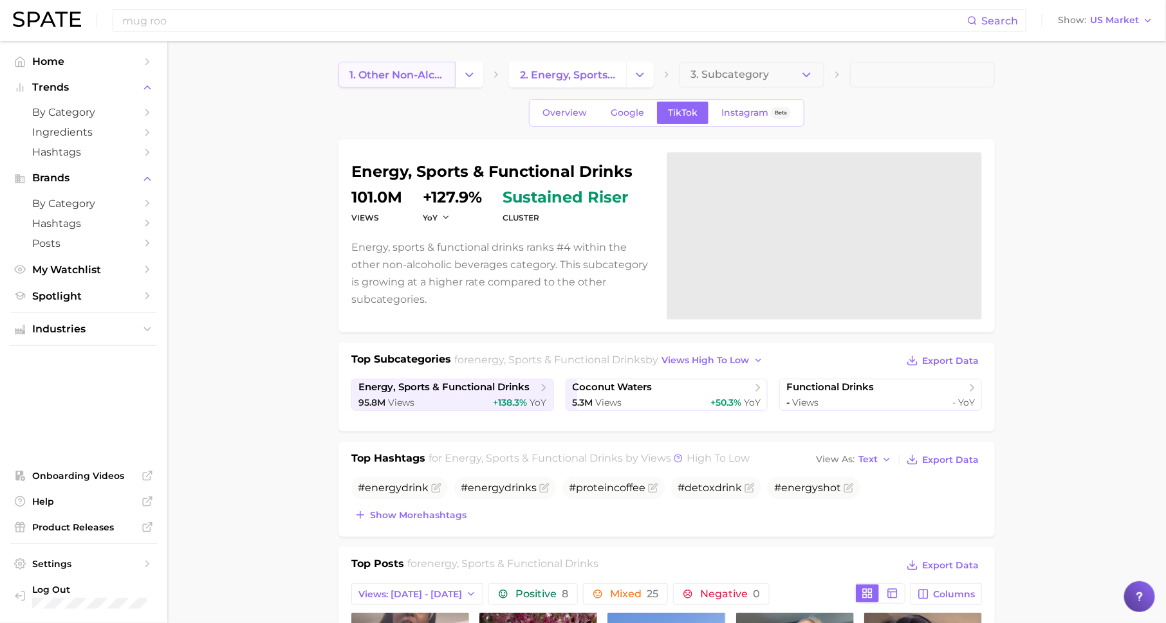
click at [365, 87] on link "1. other non-alcoholic beverages" at bounding box center [396, 75] width 117 height 26
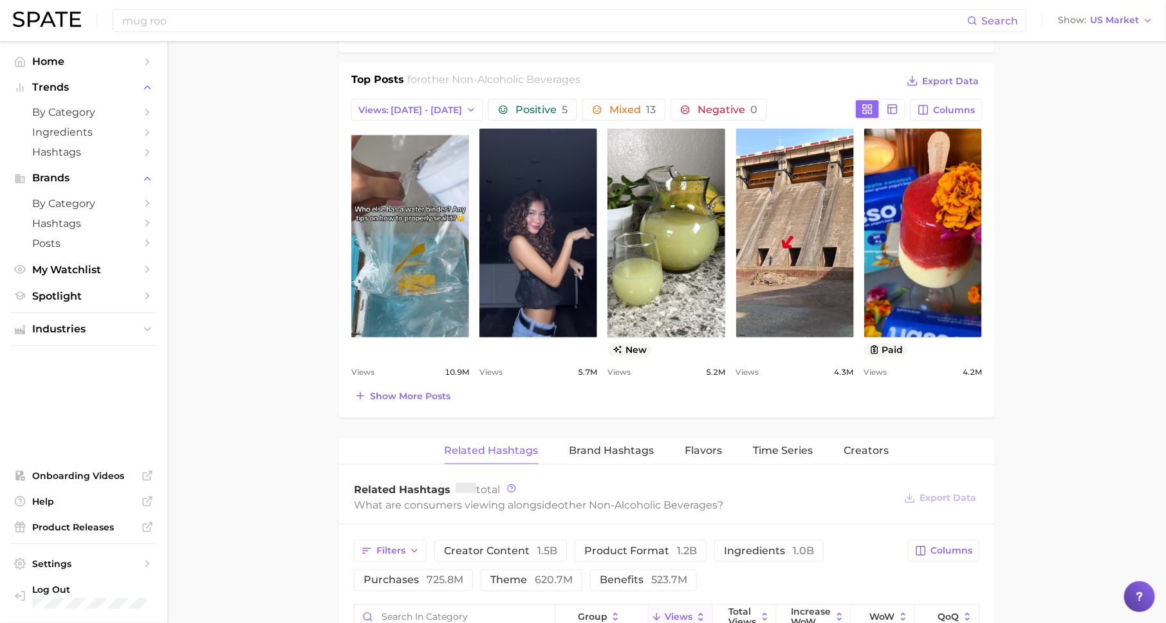
scroll to position [584, 0]
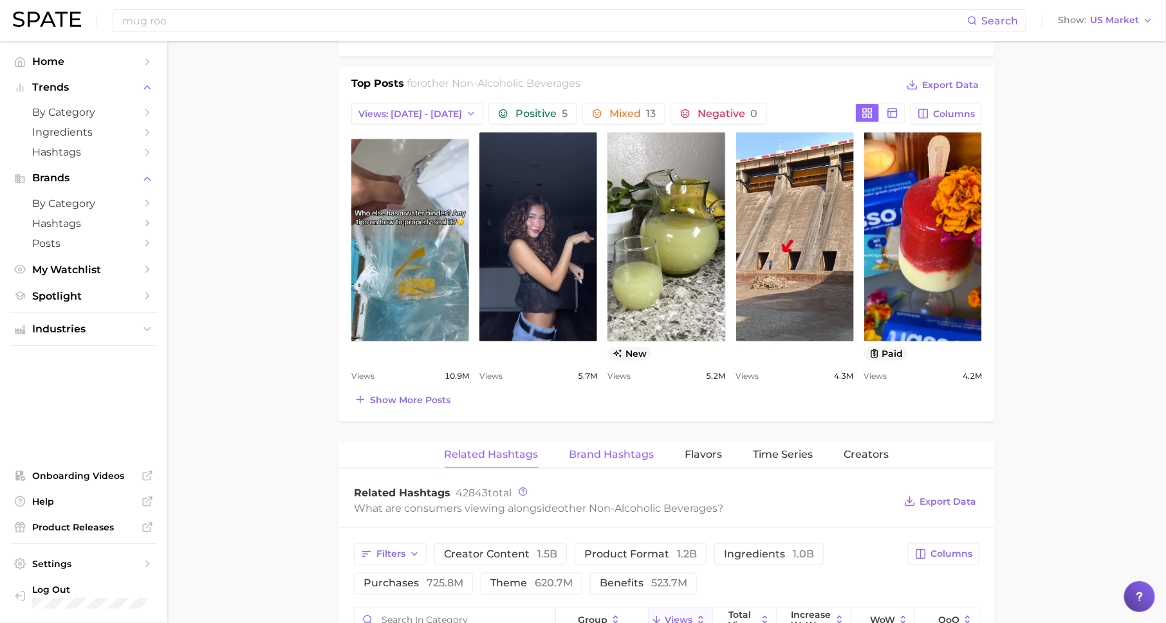
click at [603, 443] on button "Brand Hashtags" at bounding box center [611, 455] width 85 height 25
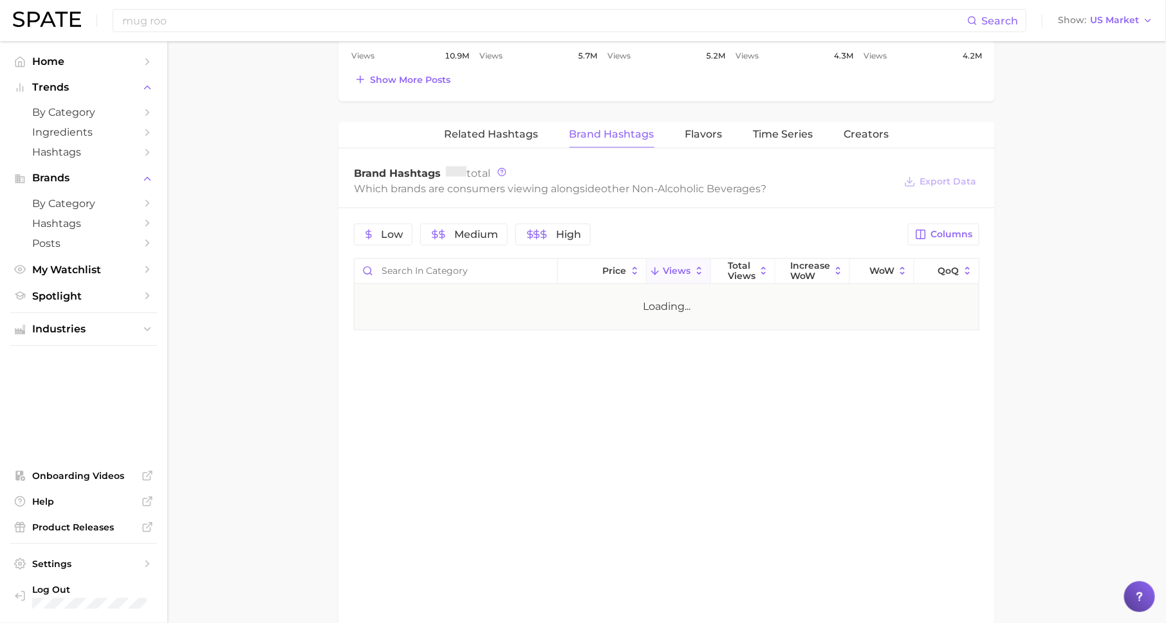
scroll to position [905, 0]
click at [473, 269] on input "Search in category" at bounding box center [455, 271] width 203 height 24
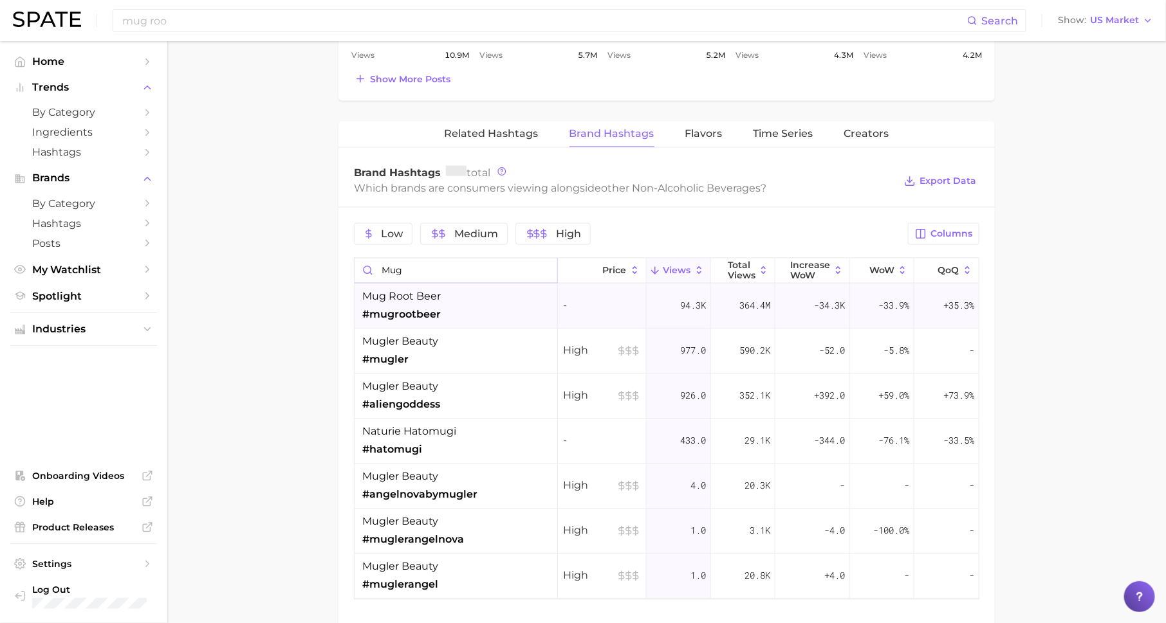
type input "mug"
click at [959, 306] on span "+35.3%" at bounding box center [958, 306] width 31 height 15
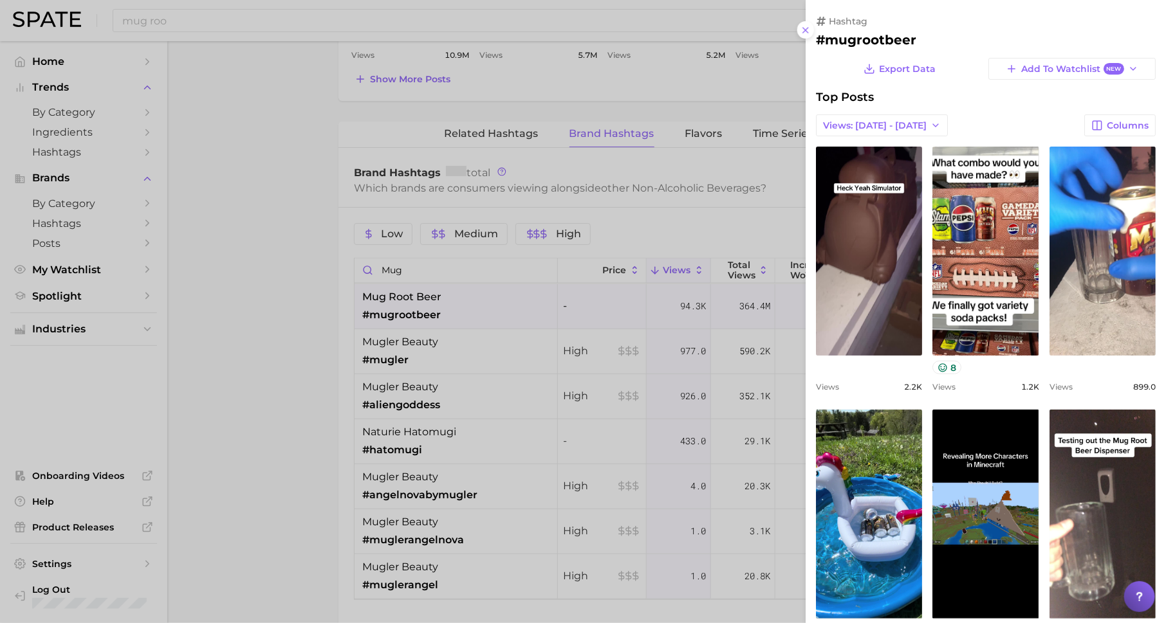
scroll to position [0, 0]
click at [172, 193] on div at bounding box center [583, 311] width 1166 height 623
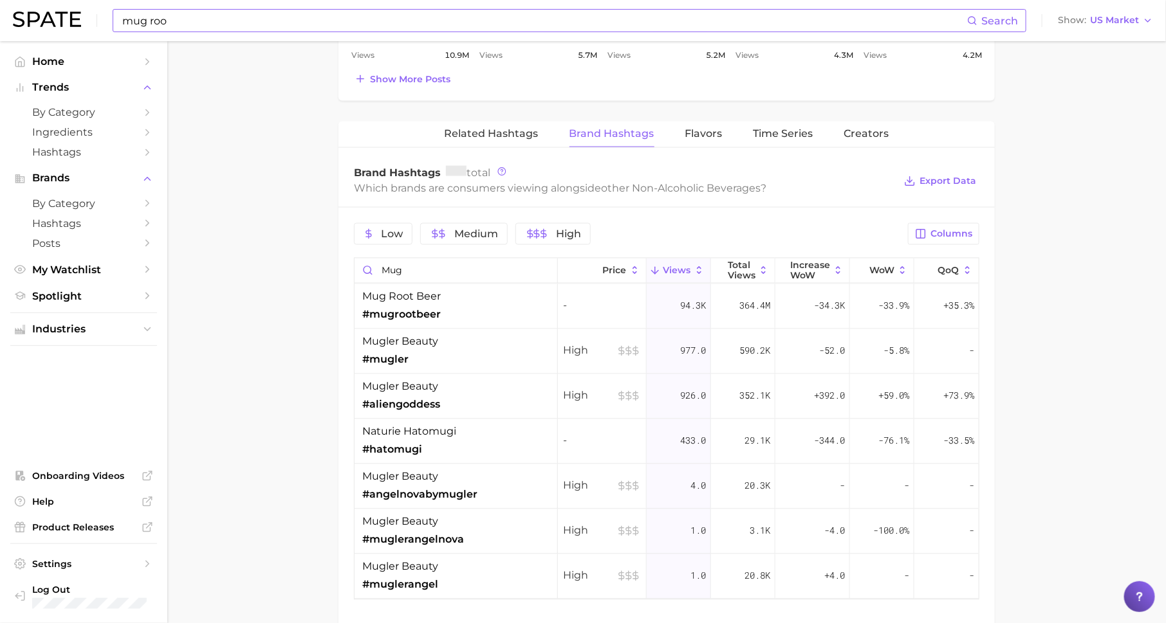
click at [314, 22] on input "mug roo" at bounding box center [544, 21] width 846 height 22
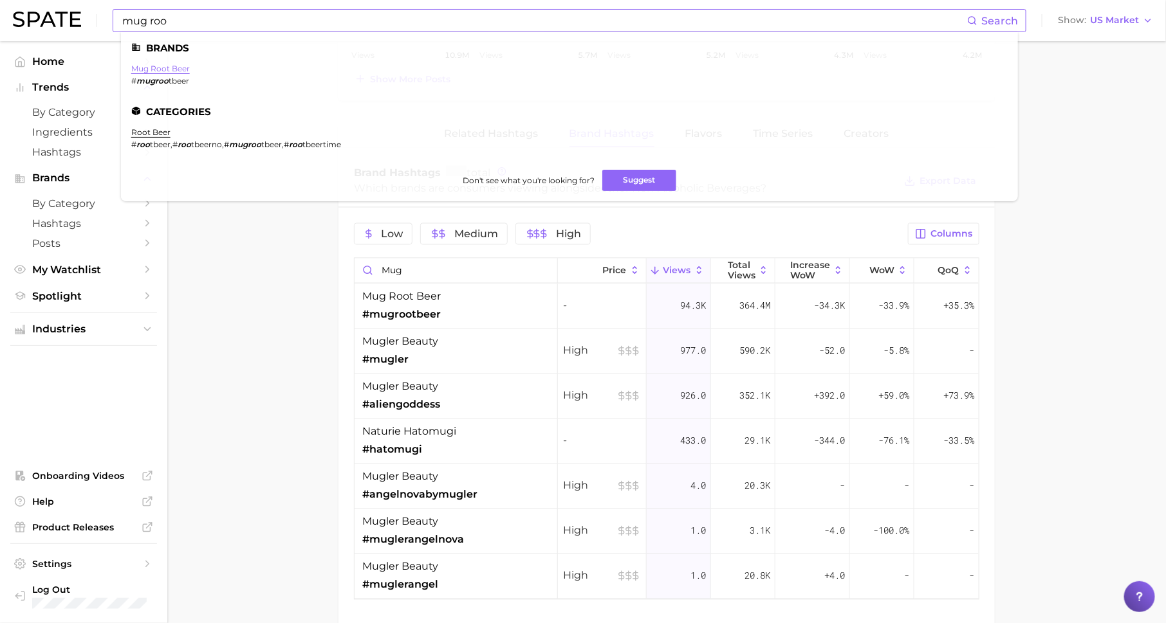
click at [165, 71] on link "mug root beer" at bounding box center [160, 69] width 59 height 10
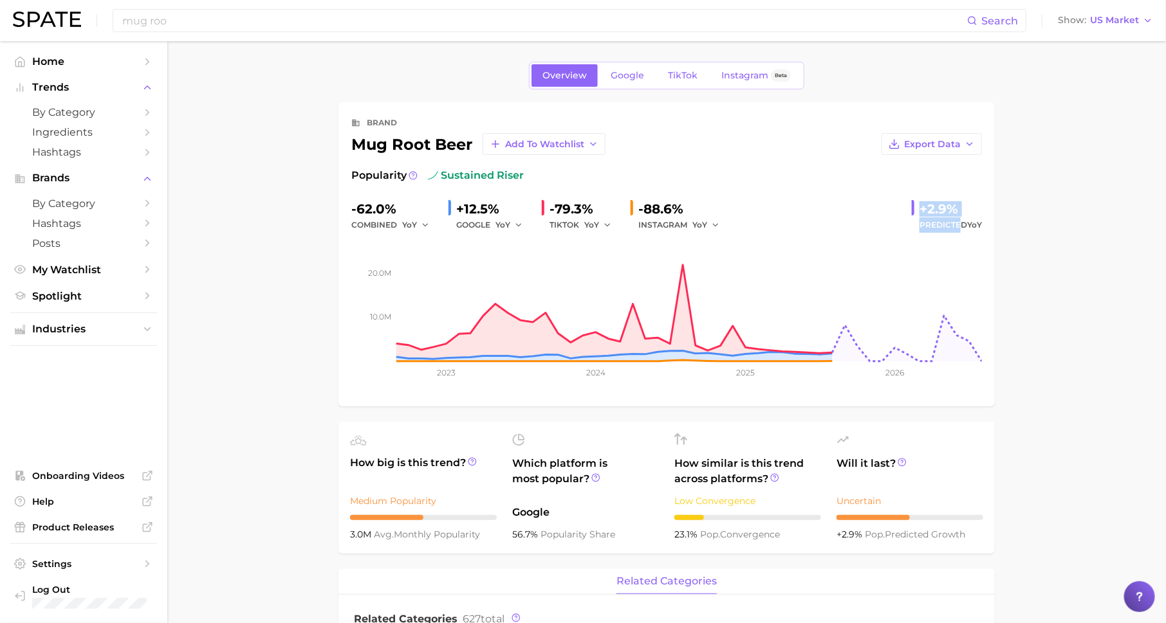
drag, startPoint x: 923, startPoint y: 208, endPoint x: 957, endPoint y: 228, distance: 39.8
click at [957, 228] on div "+2.9% Predicted YoY" at bounding box center [947, 216] width 70 height 34
click at [621, 82] on link "Google" at bounding box center [627, 75] width 55 height 23
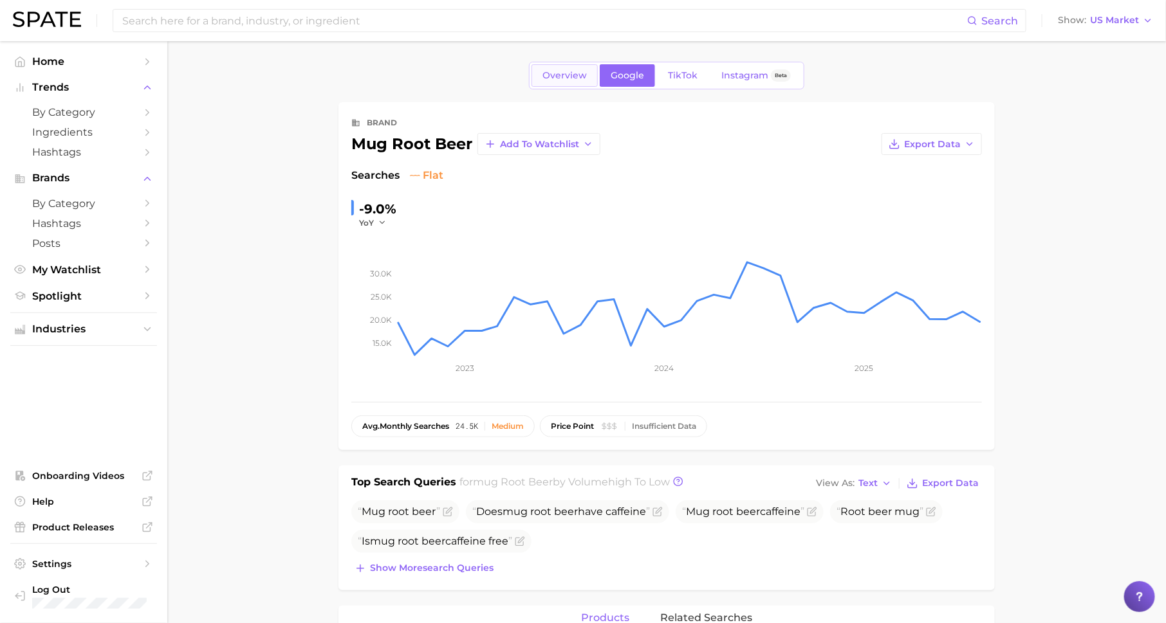
click at [554, 76] on span "Overview" at bounding box center [564, 75] width 44 height 11
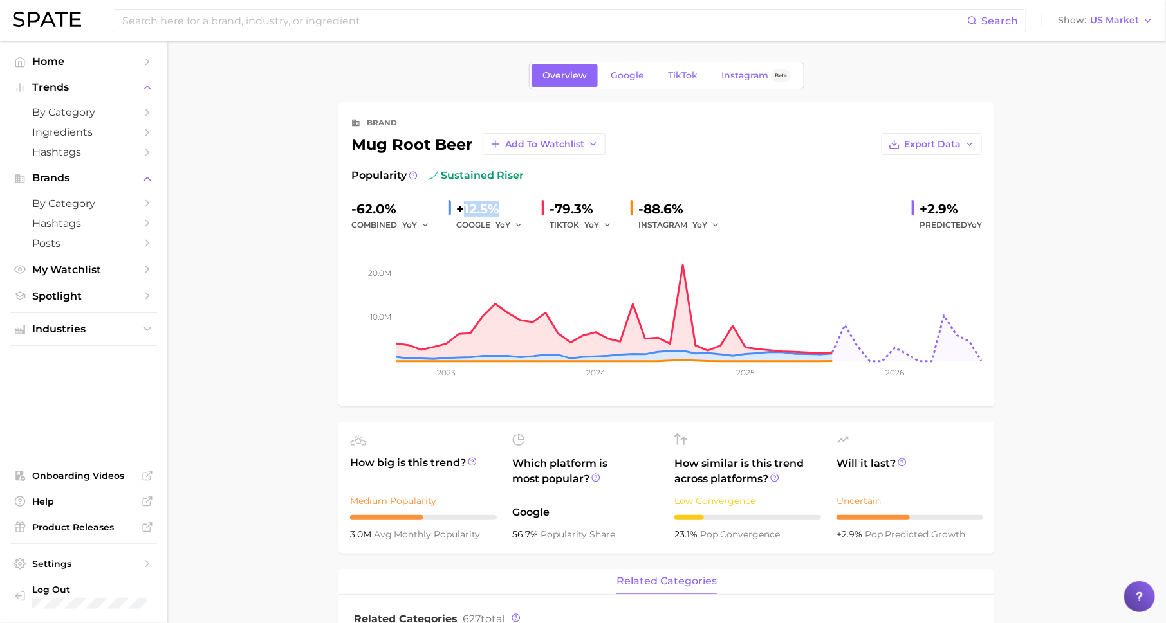
drag, startPoint x: 460, startPoint y: 206, endPoint x: 501, endPoint y: 208, distance: 40.6
click at [501, 208] on div "+12.5%" at bounding box center [493, 209] width 75 height 21
click at [678, 78] on span "TikTok" at bounding box center [683, 75] width 30 height 11
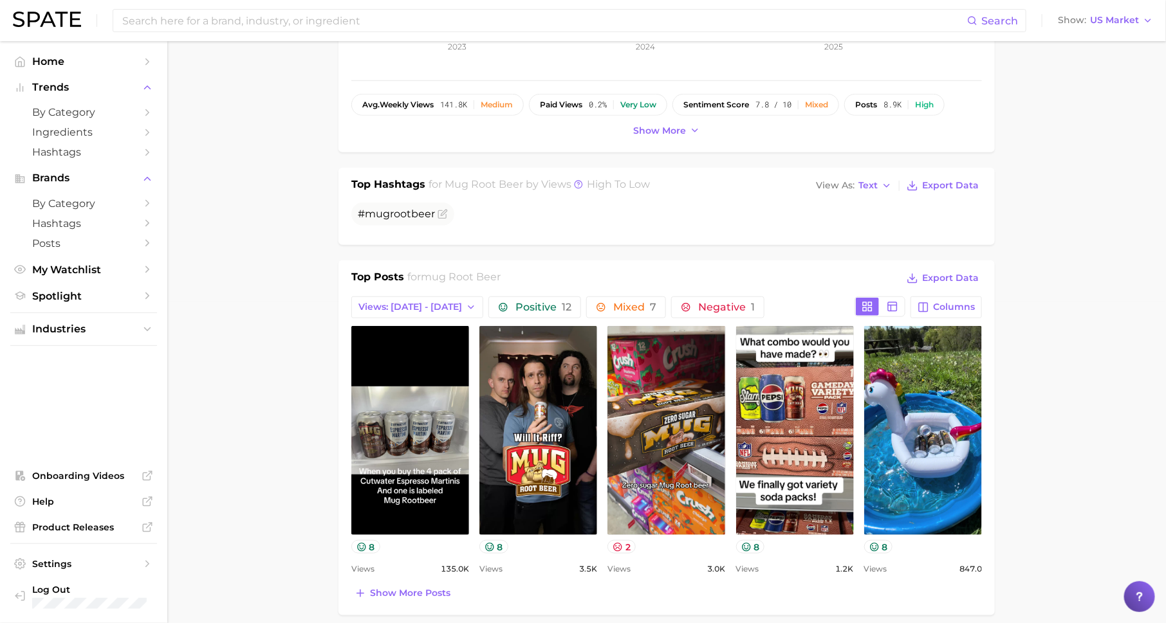
scroll to position [331, 0]
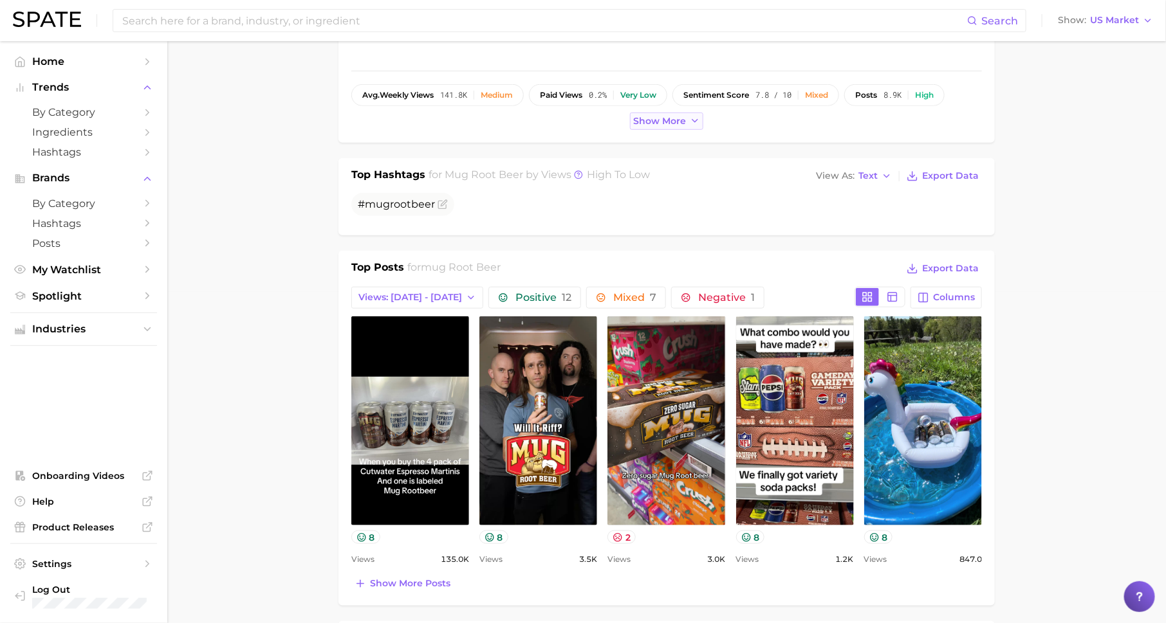
click at [655, 118] on span "Show more" at bounding box center [659, 121] width 53 height 11
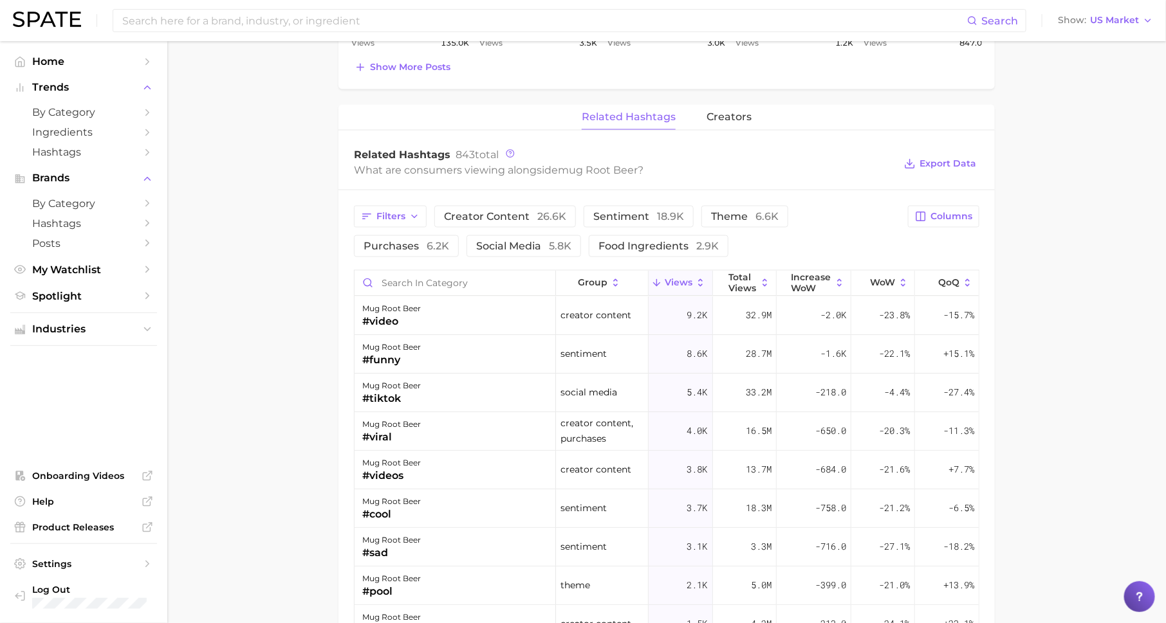
scroll to position [905, 0]
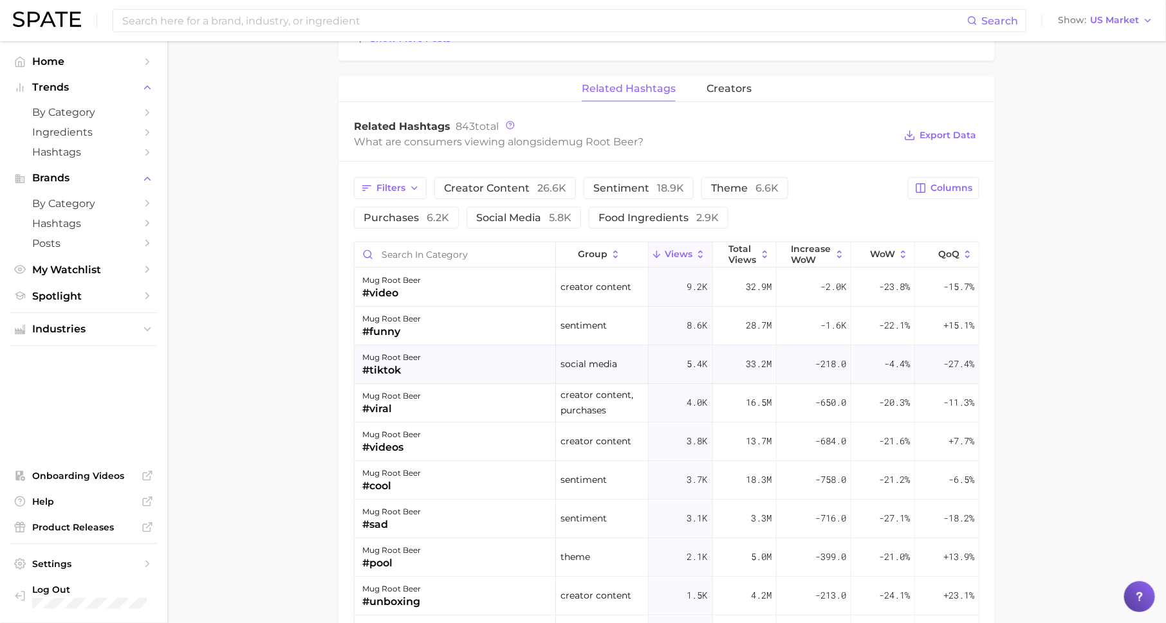
click at [419, 351] on div "mug root beer" at bounding box center [391, 357] width 59 height 15
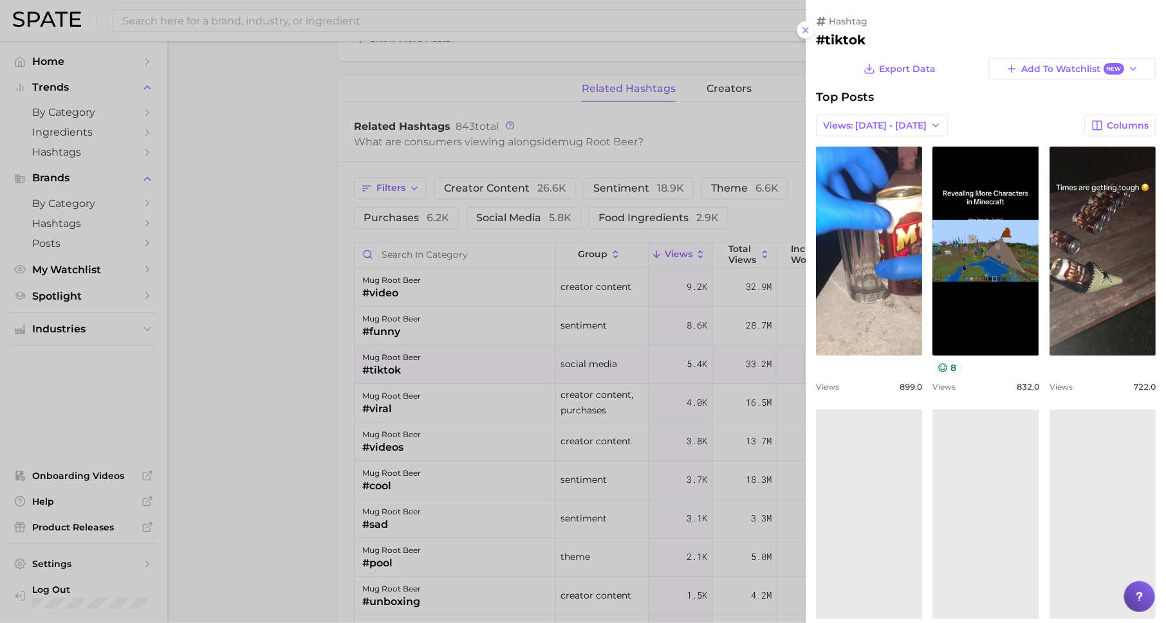
scroll to position [0, 0]
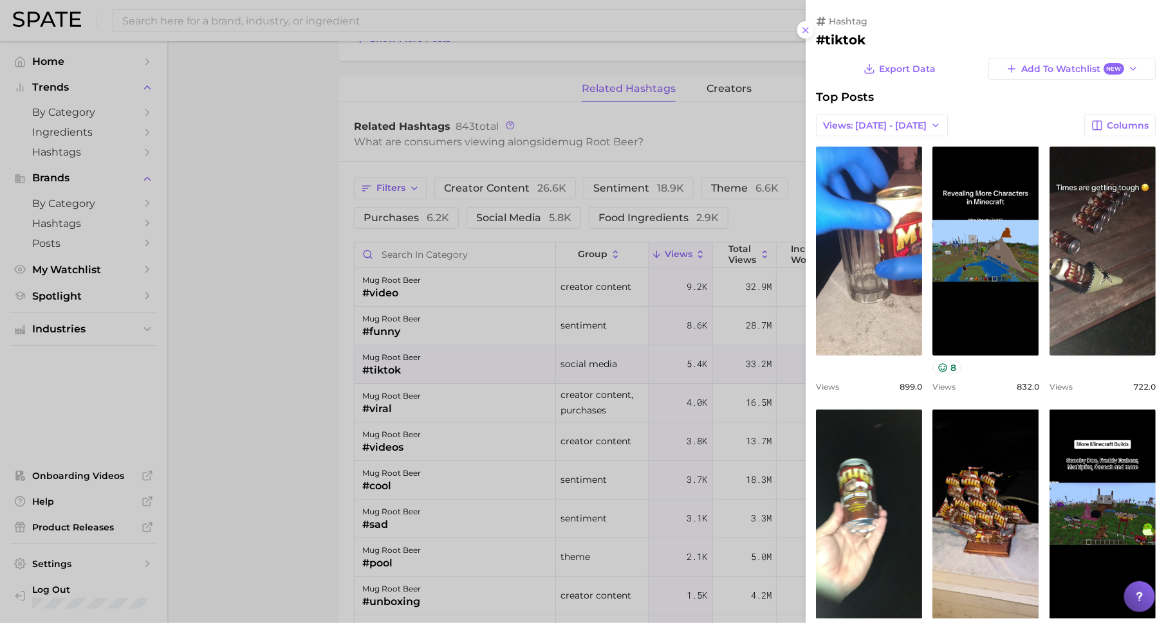
click at [444, 316] on div at bounding box center [583, 311] width 1166 height 623
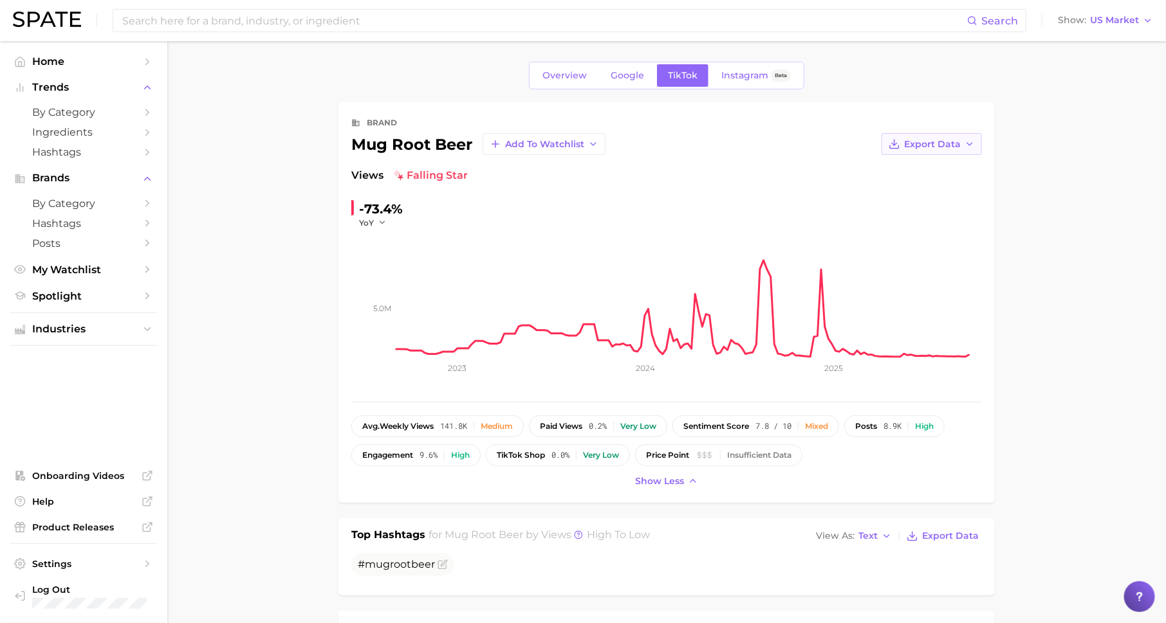
click at [943, 135] on button "Export Data" at bounding box center [931, 144] width 100 height 22
click at [904, 170] on span "Time Series CSV" at bounding box center [899, 168] width 75 height 11
click at [919, 149] on button "Export Data" at bounding box center [931, 144] width 100 height 22
click at [937, 189] on span "Time Series Image" at bounding box center [905, 191] width 86 height 11
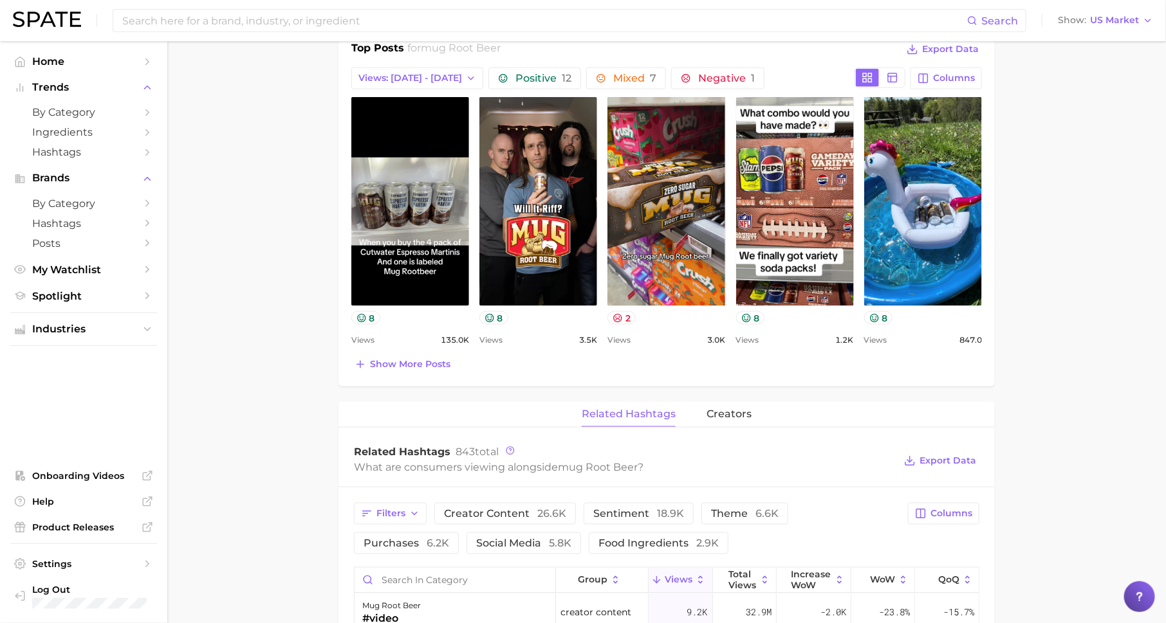
scroll to position [587, 0]
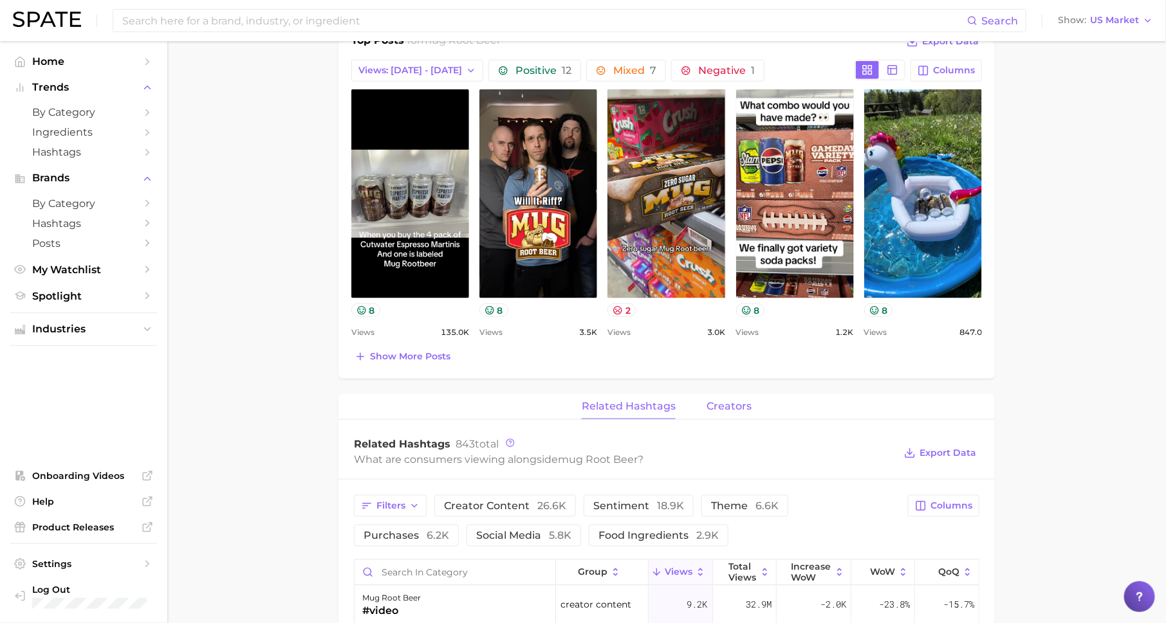
click at [722, 406] on span "creators" at bounding box center [728, 407] width 45 height 12
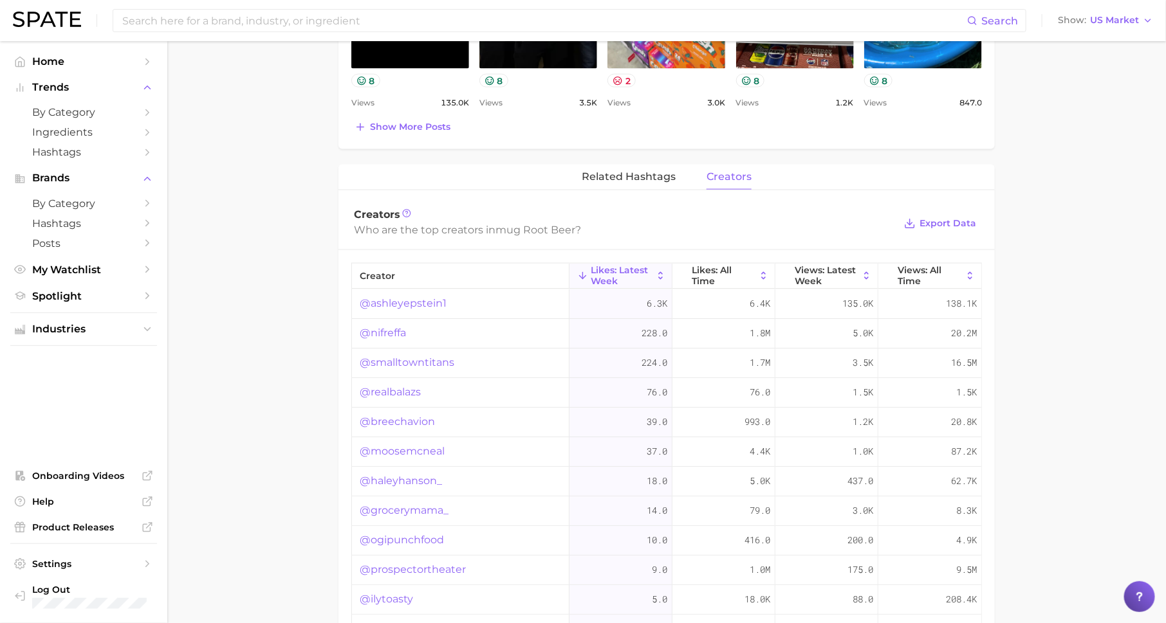
scroll to position [944, 0]
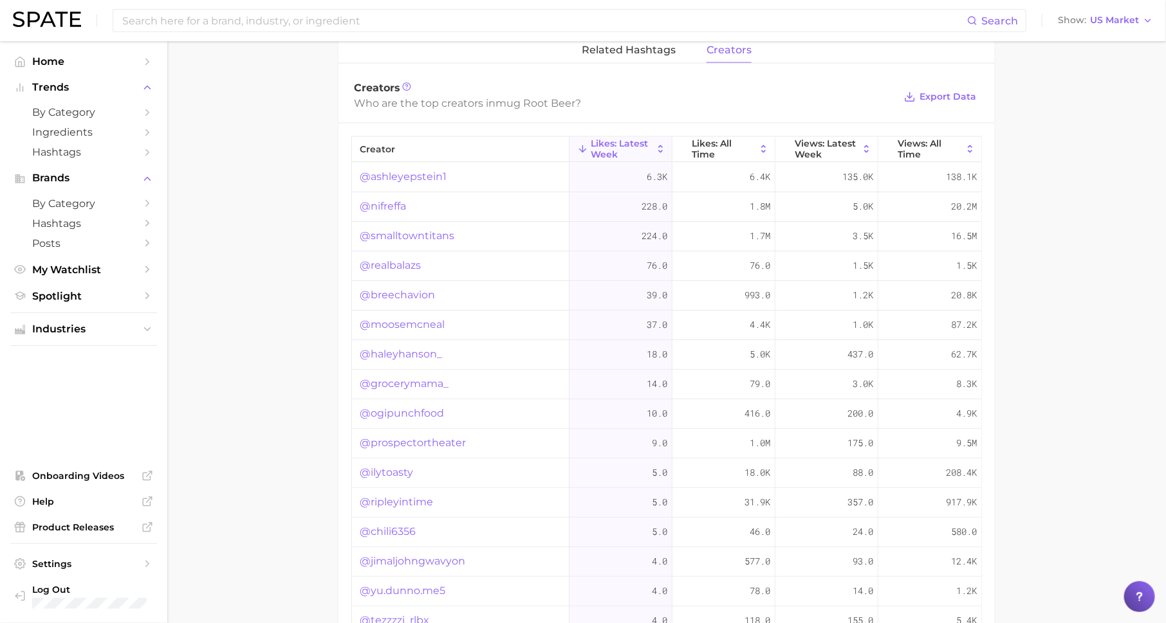
click at [416, 291] on link "@breechavion" at bounding box center [397, 295] width 75 height 15
click at [732, 151] on span "Likes: All Time" at bounding box center [724, 148] width 64 height 21
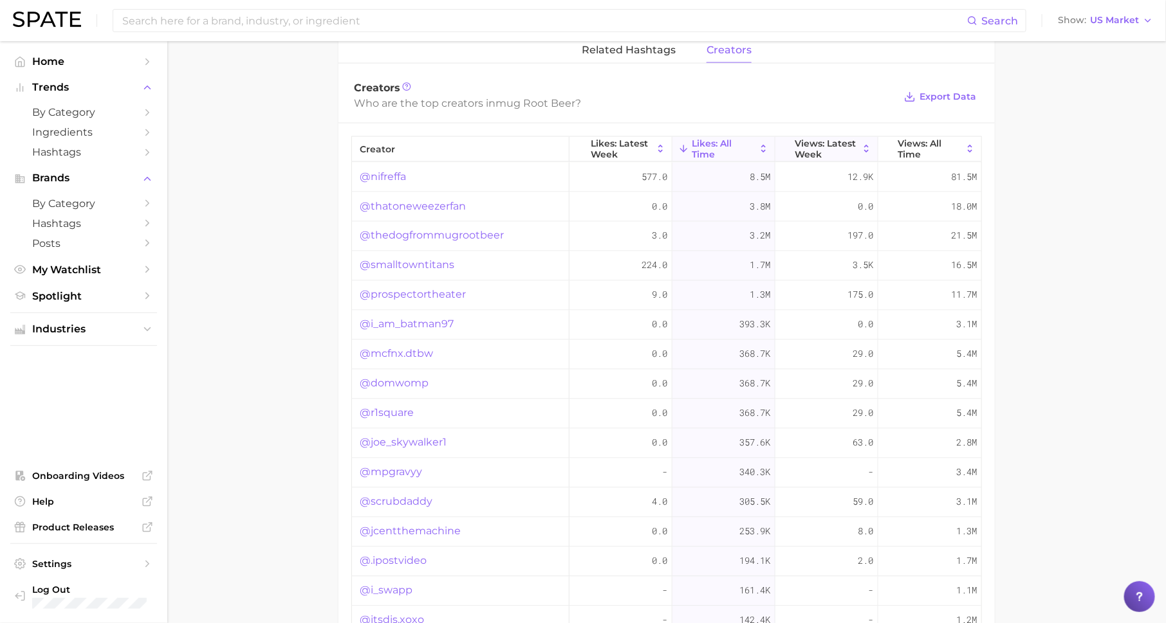
click at [820, 142] on span "Views: Latest Week" at bounding box center [827, 148] width 64 height 21
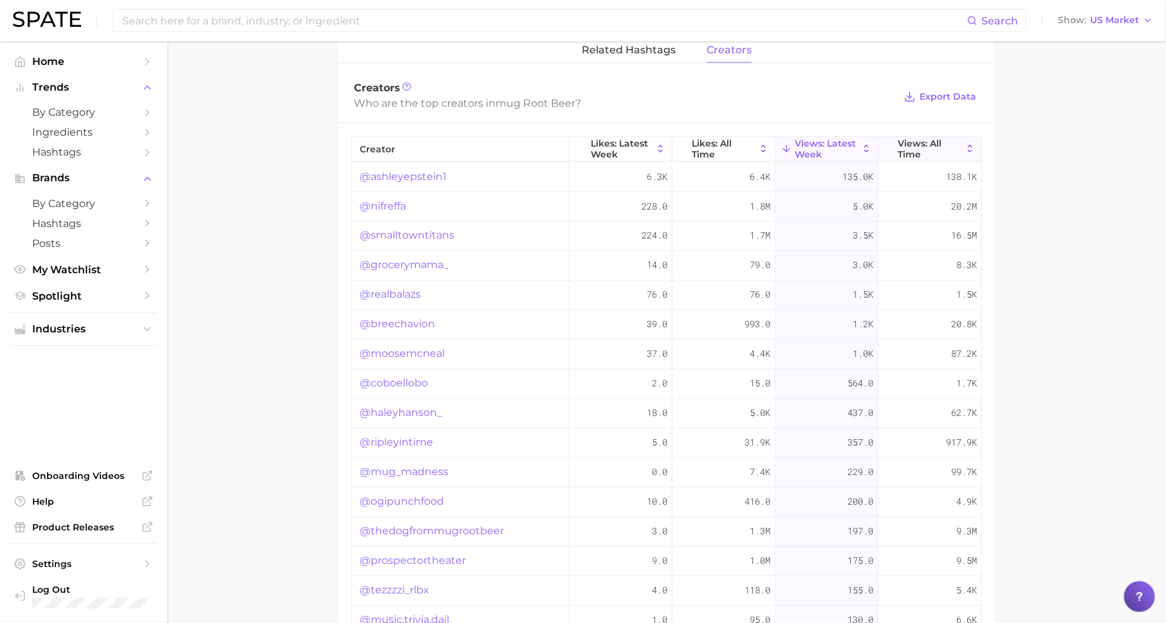
click at [945, 138] on span "Views: All Time" at bounding box center [929, 148] width 64 height 21
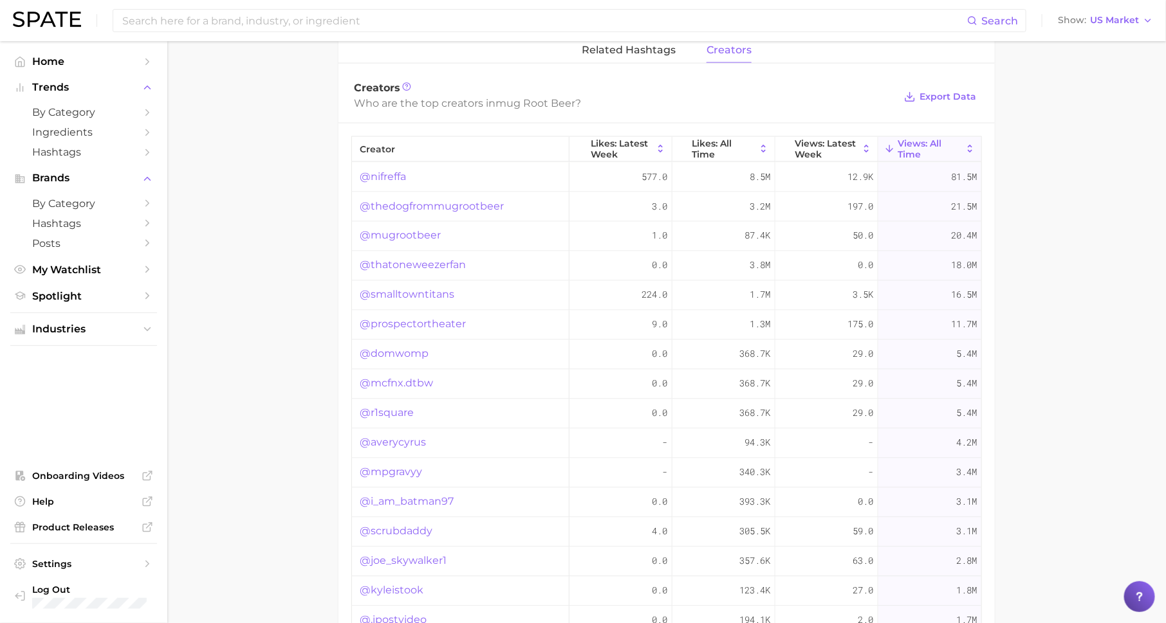
click at [403, 173] on link "@nifreffa" at bounding box center [383, 176] width 46 height 15
click at [432, 258] on link "@thatoneweezerfan" at bounding box center [413, 265] width 106 height 15
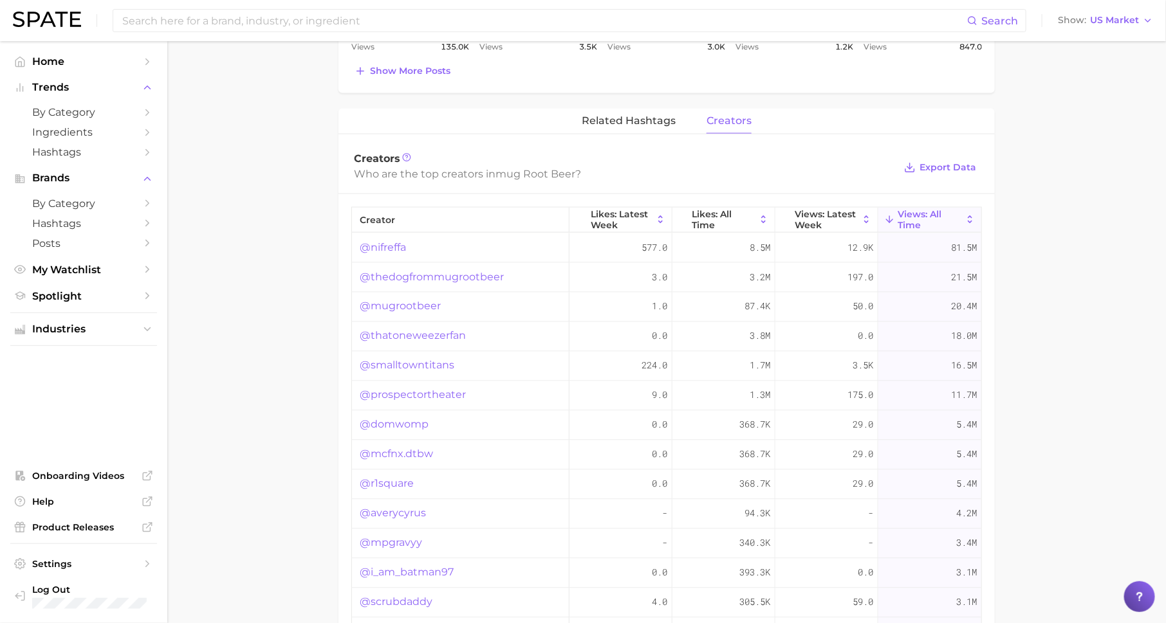
scroll to position [0, 0]
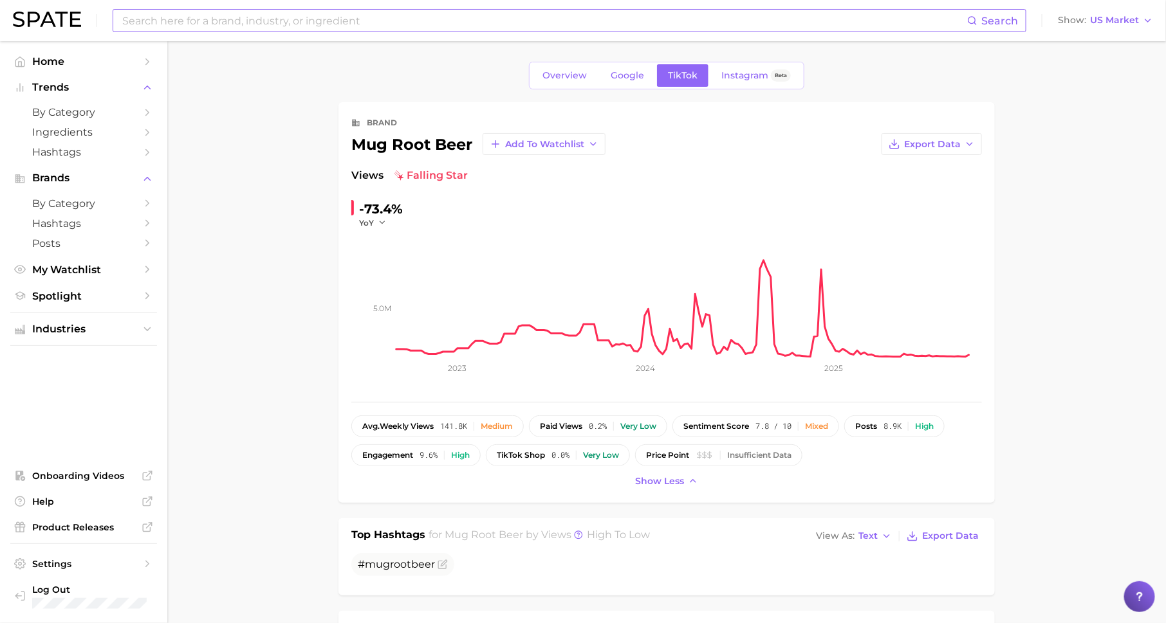
click at [351, 20] on input at bounding box center [544, 21] width 846 height 22
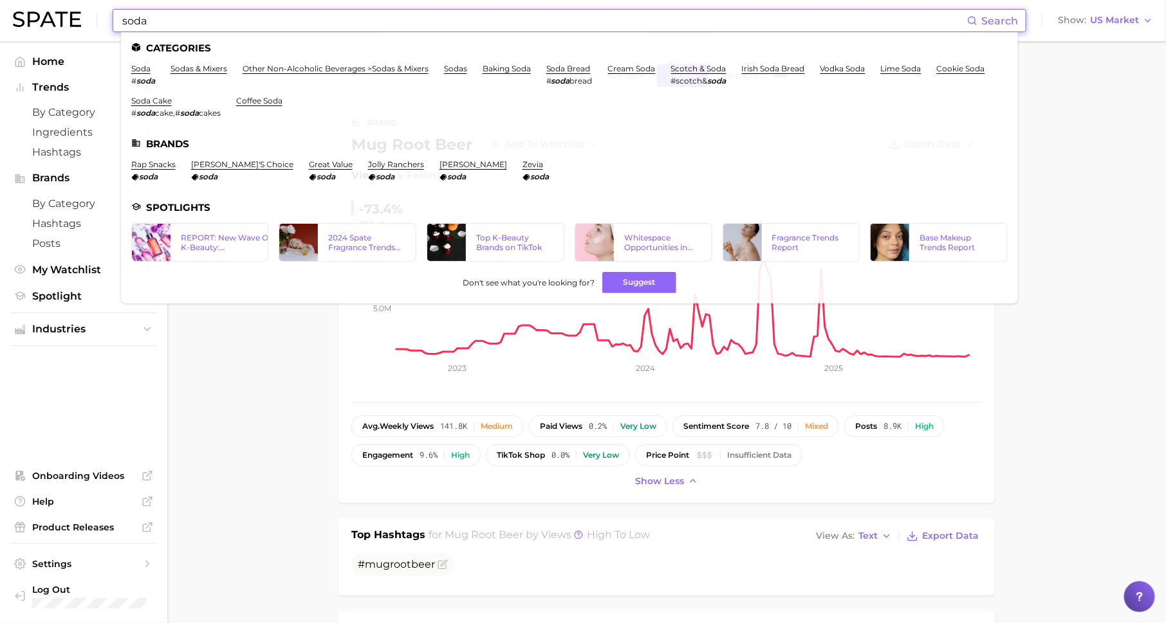
type input "soda"
click at [150, 70] on li "soda # soda" at bounding box center [143, 75] width 24 height 22
click at [140, 69] on link "soda" at bounding box center [140, 69] width 19 height 10
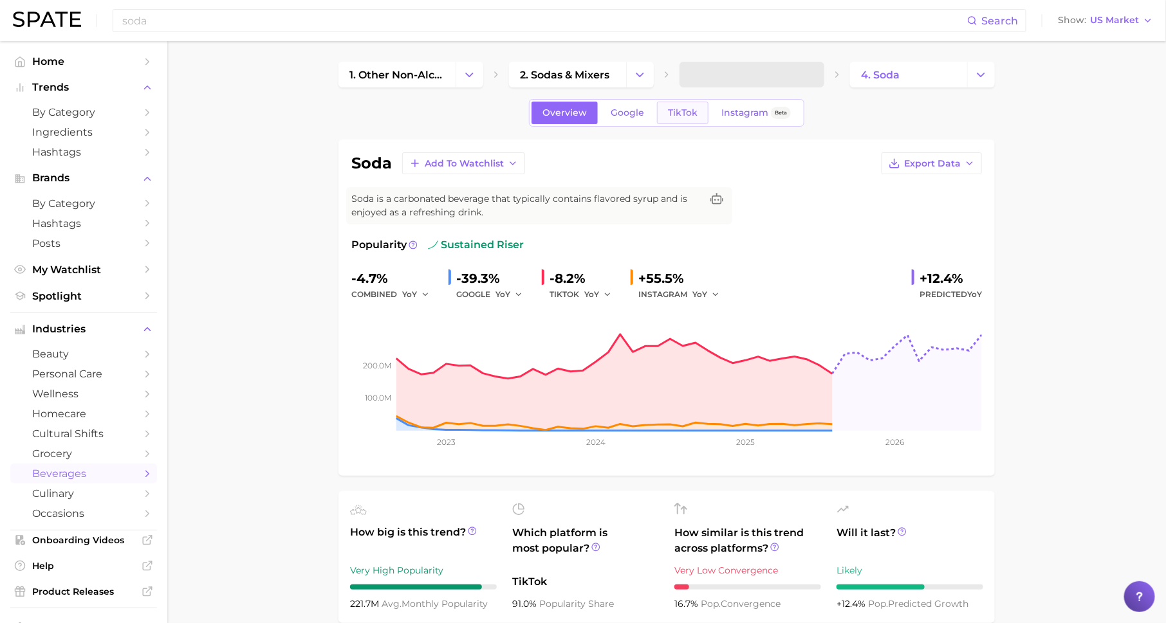
click at [696, 115] on link "TikTok" at bounding box center [682, 113] width 51 height 23
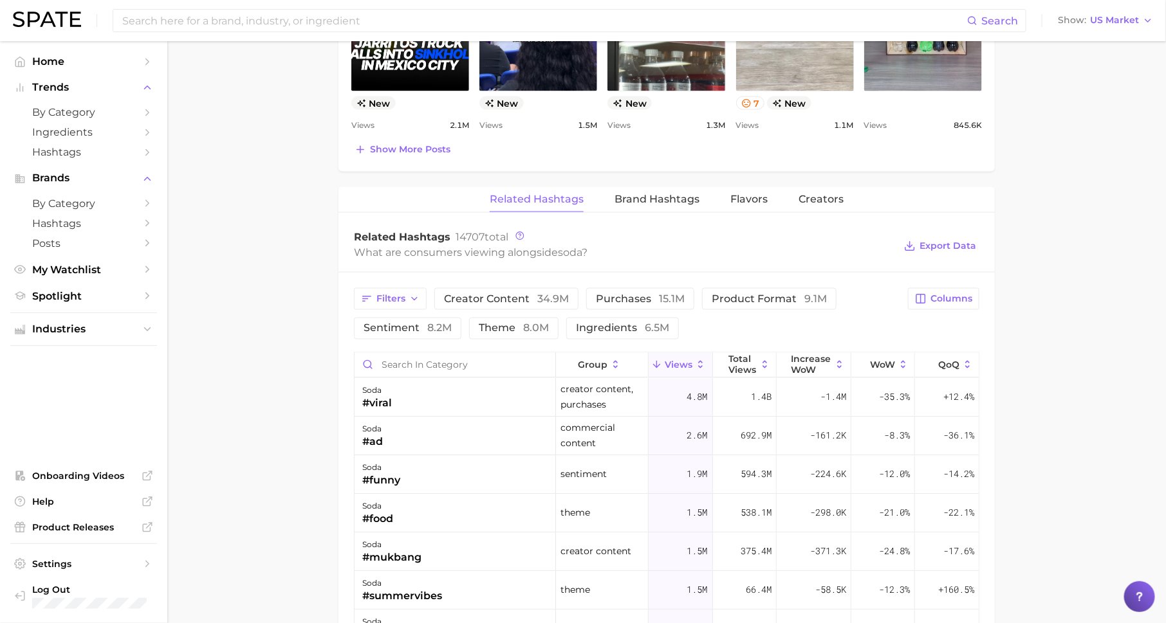
scroll to position [859, 0]
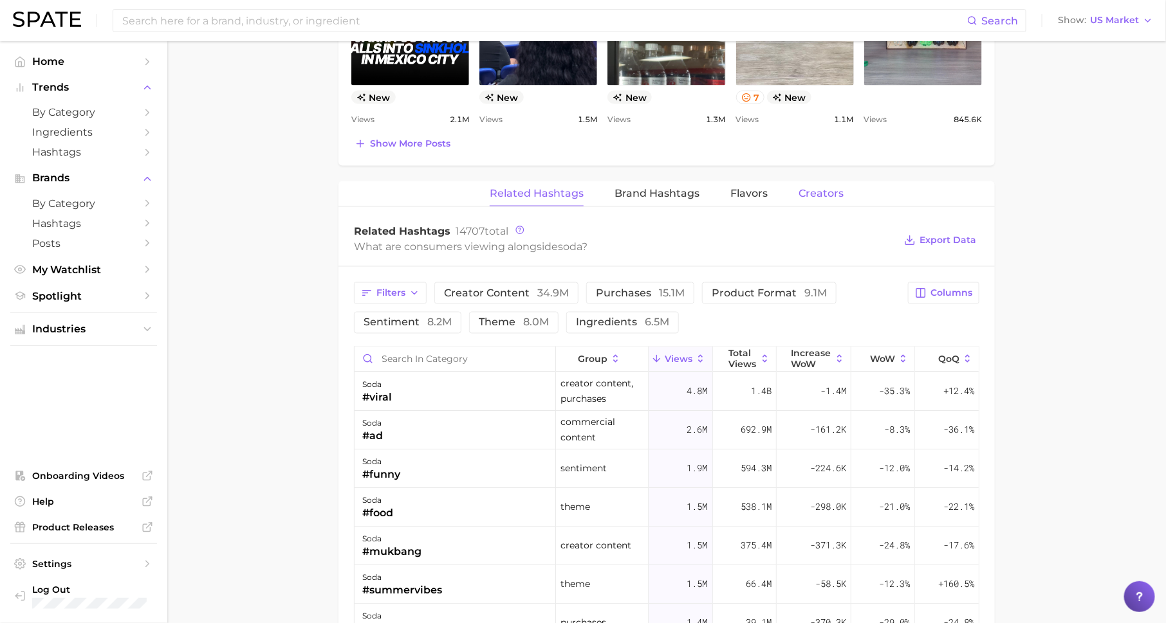
click at [822, 191] on span "Creators" at bounding box center [820, 194] width 45 height 12
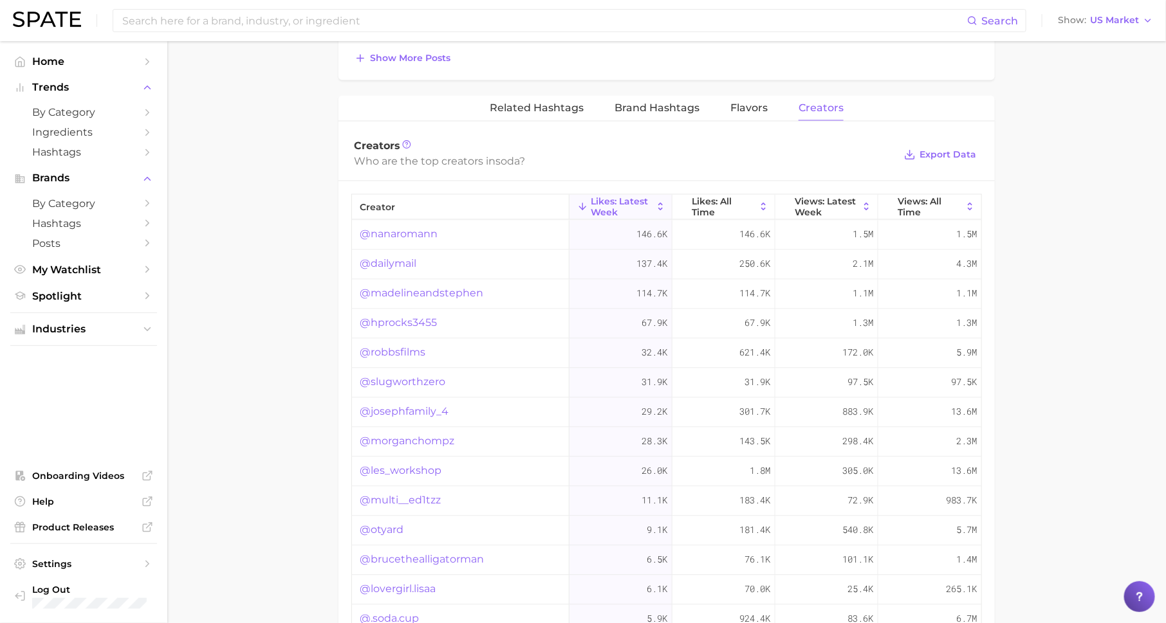
scroll to position [959, 0]
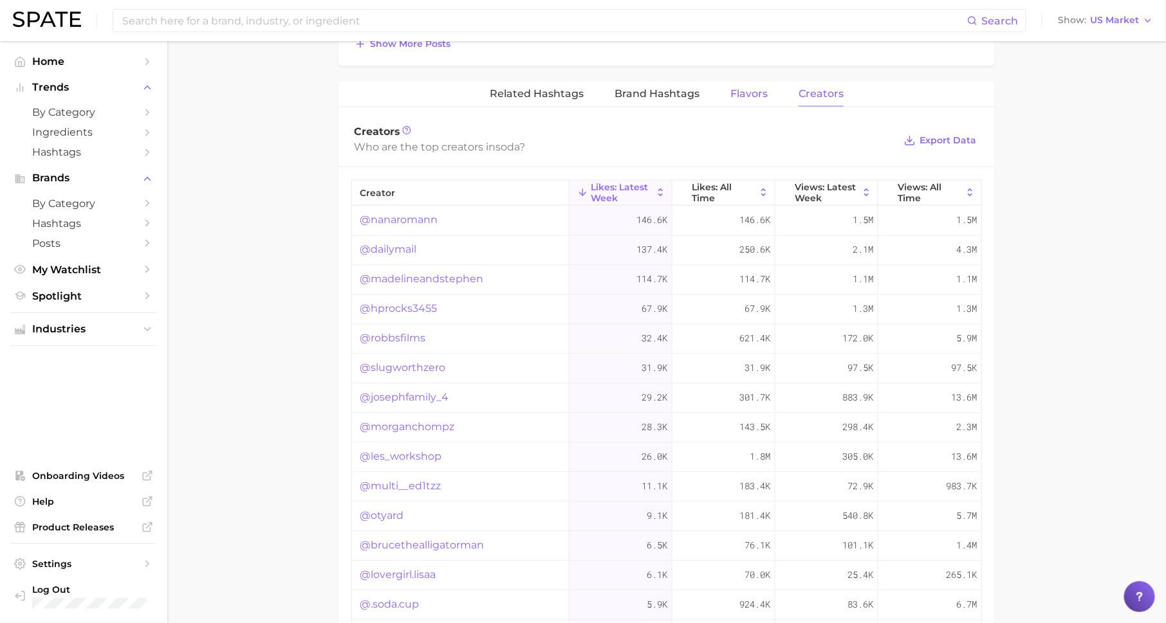
click at [743, 89] on span "Flavors" at bounding box center [748, 94] width 37 height 12
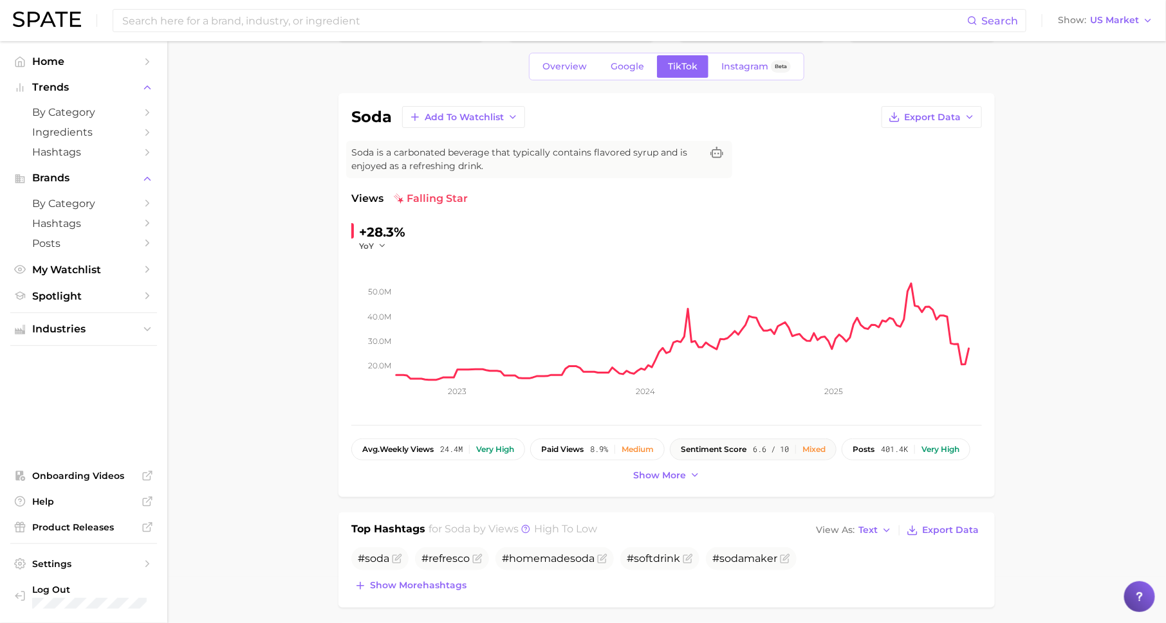
scroll to position [0, 0]
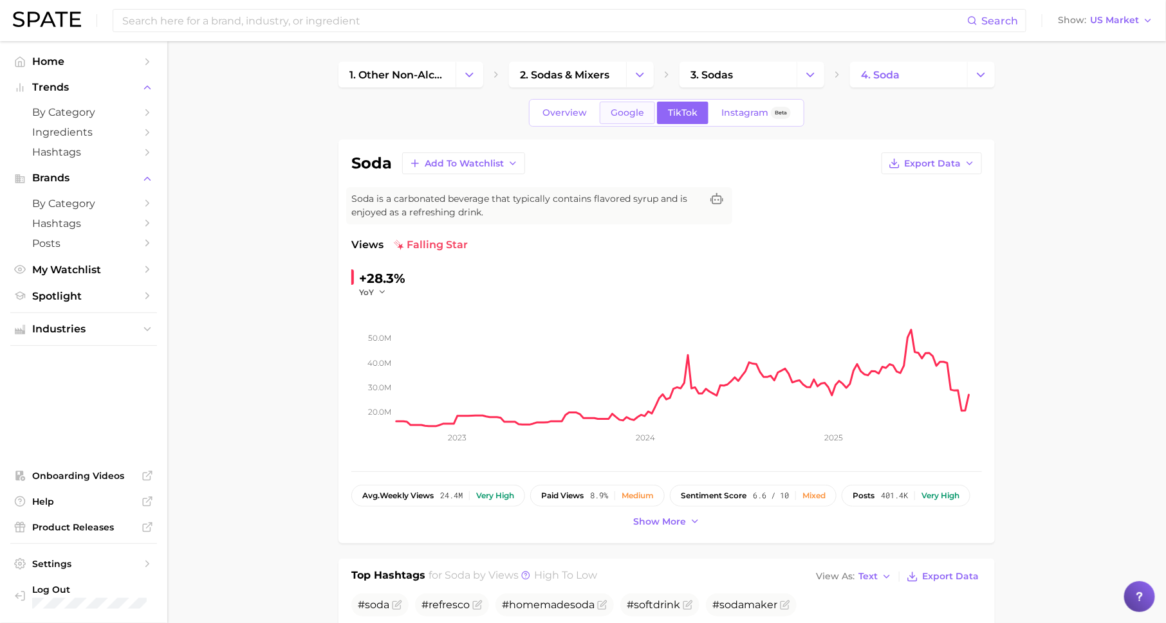
click at [638, 111] on span "Google" at bounding box center [627, 112] width 33 height 11
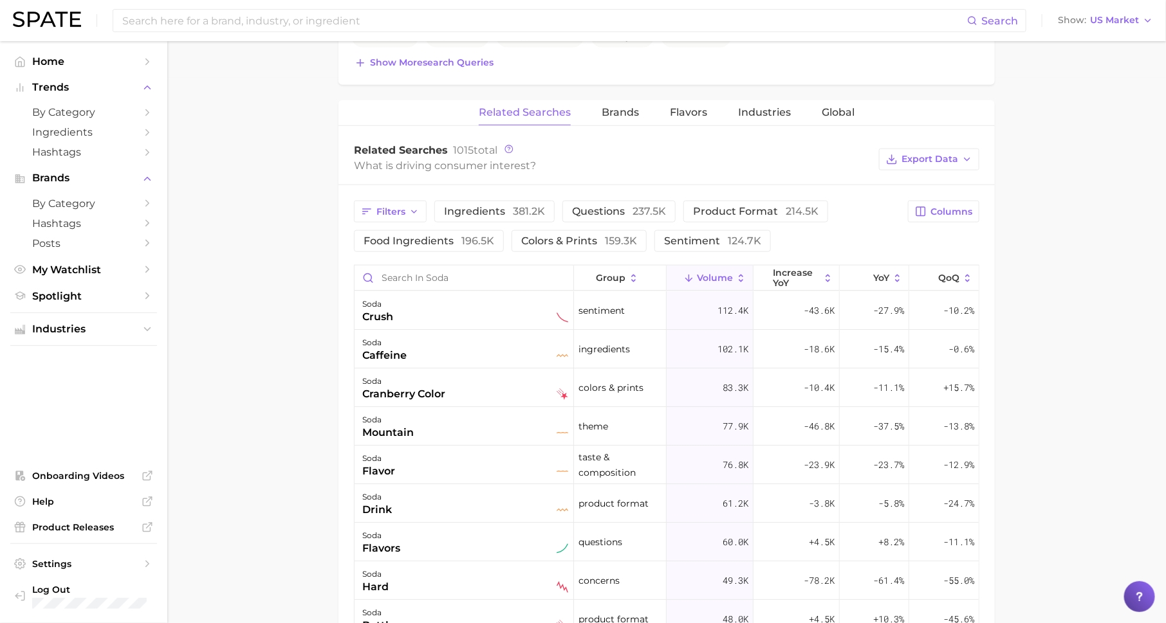
scroll to position [553, 0]
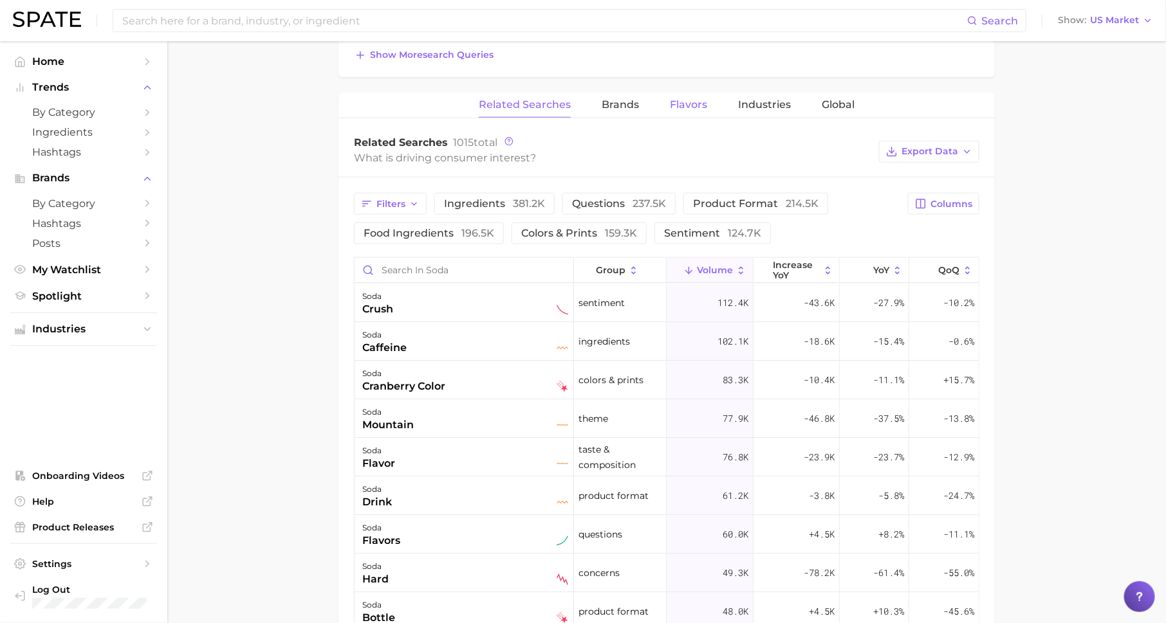
click at [695, 104] on span "Flavors" at bounding box center [688, 105] width 37 height 12
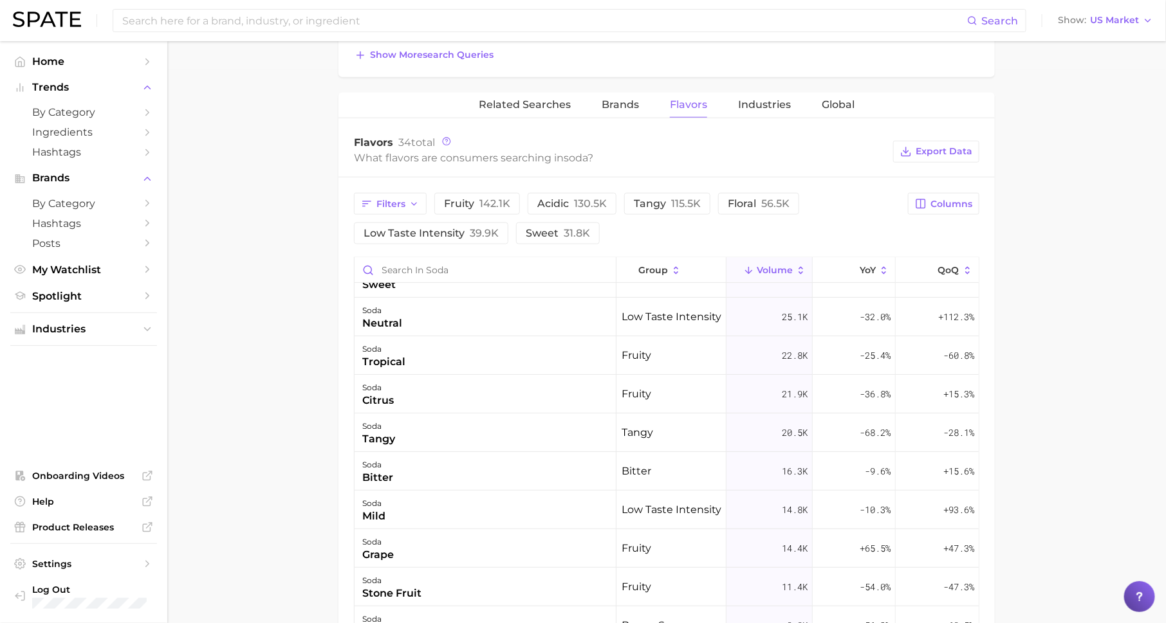
scroll to position [226, 0]
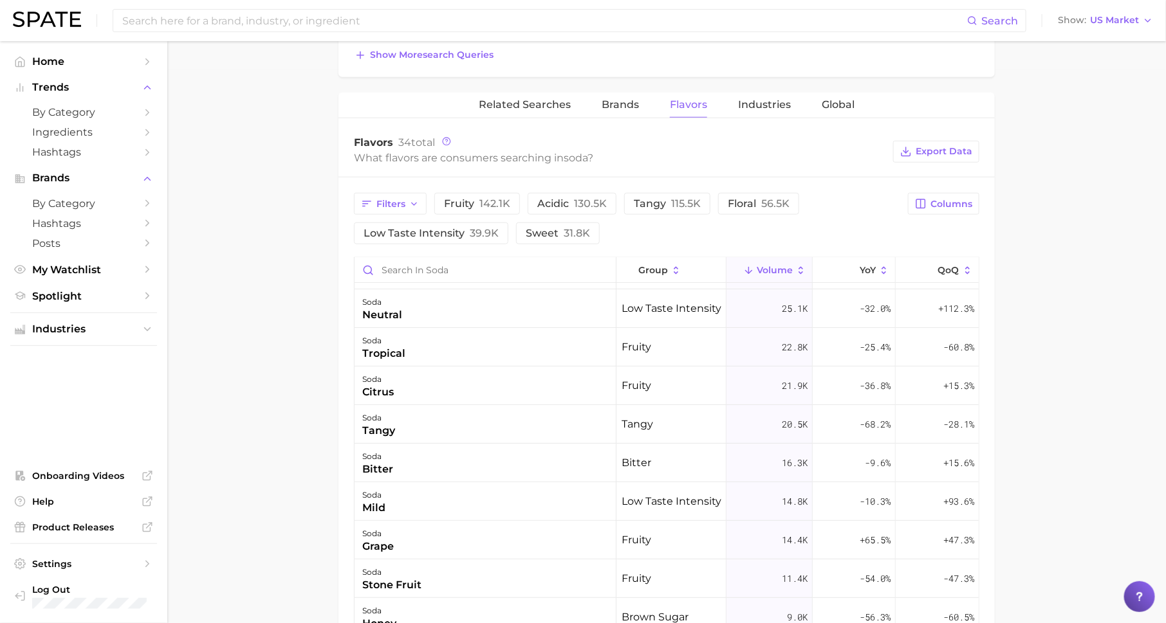
click at [623, 385] on span "fruity" at bounding box center [636, 385] width 30 height 15
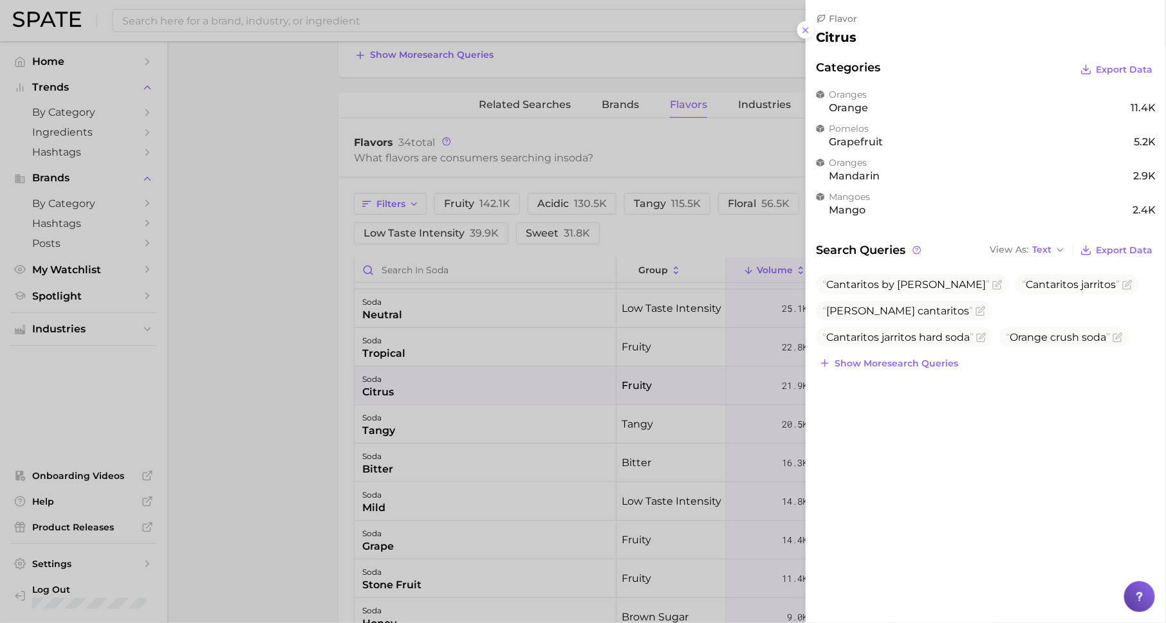
click at [549, 345] on div at bounding box center [583, 311] width 1166 height 623
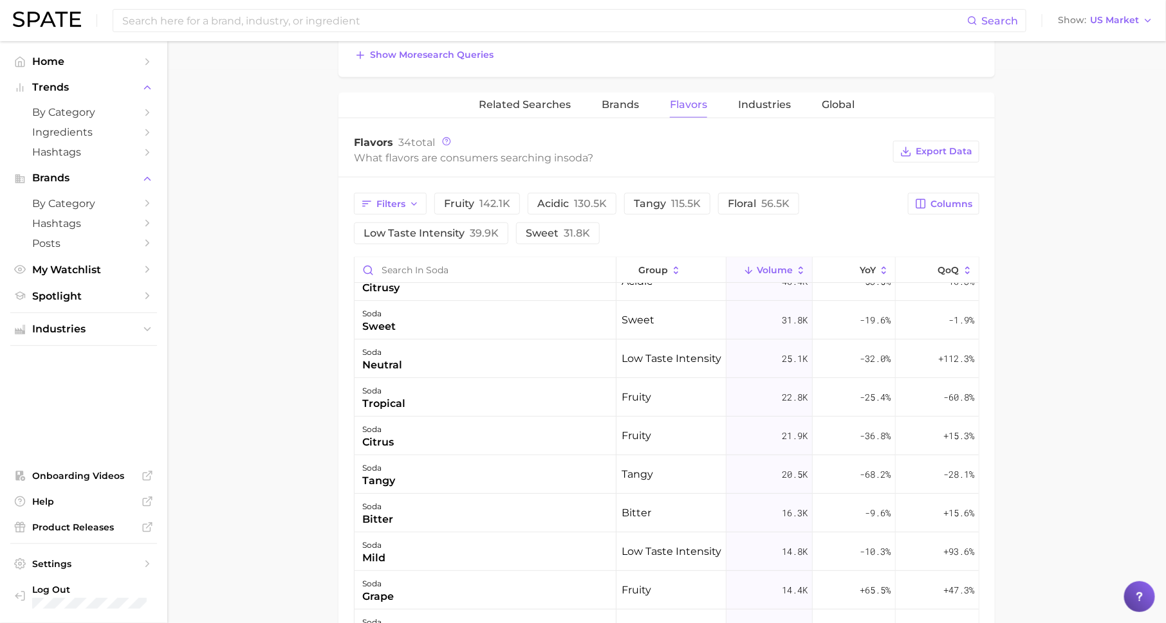
scroll to position [0, 0]
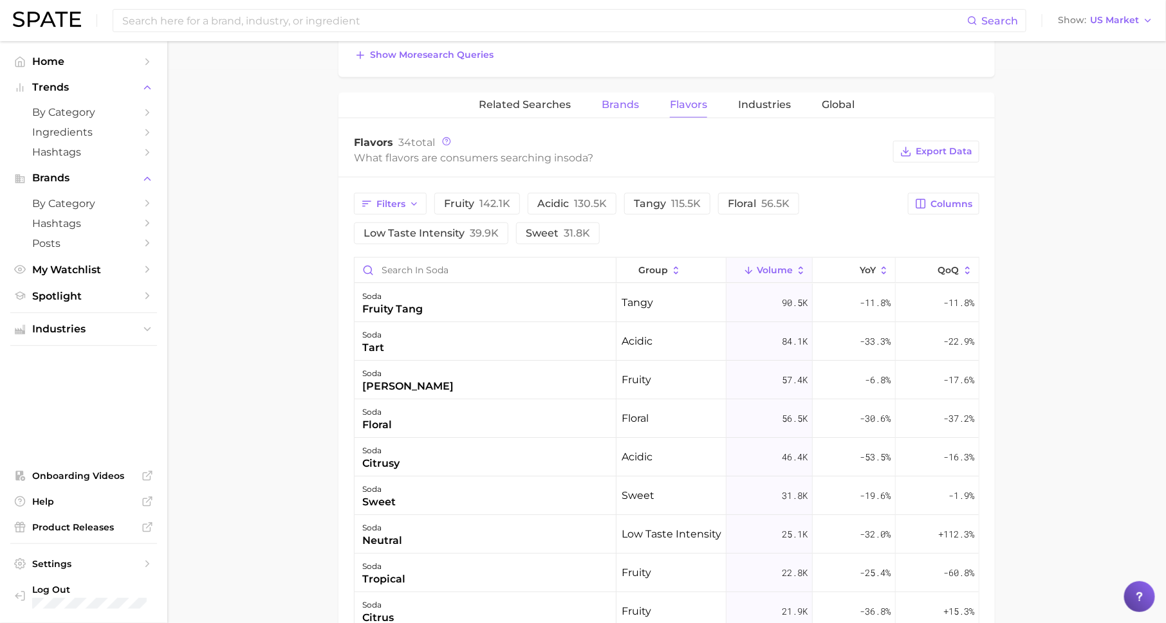
click at [605, 102] on span "Brands" at bounding box center [620, 105] width 37 height 12
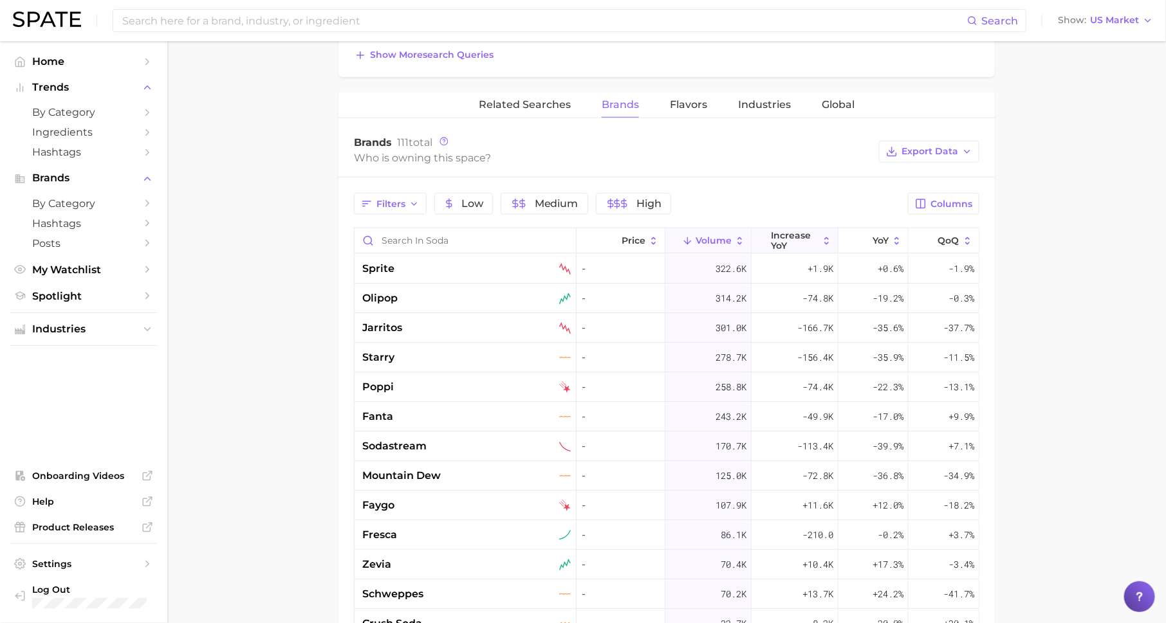
click at [802, 235] on span "increase YoY" at bounding box center [794, 240] width 47 height 21
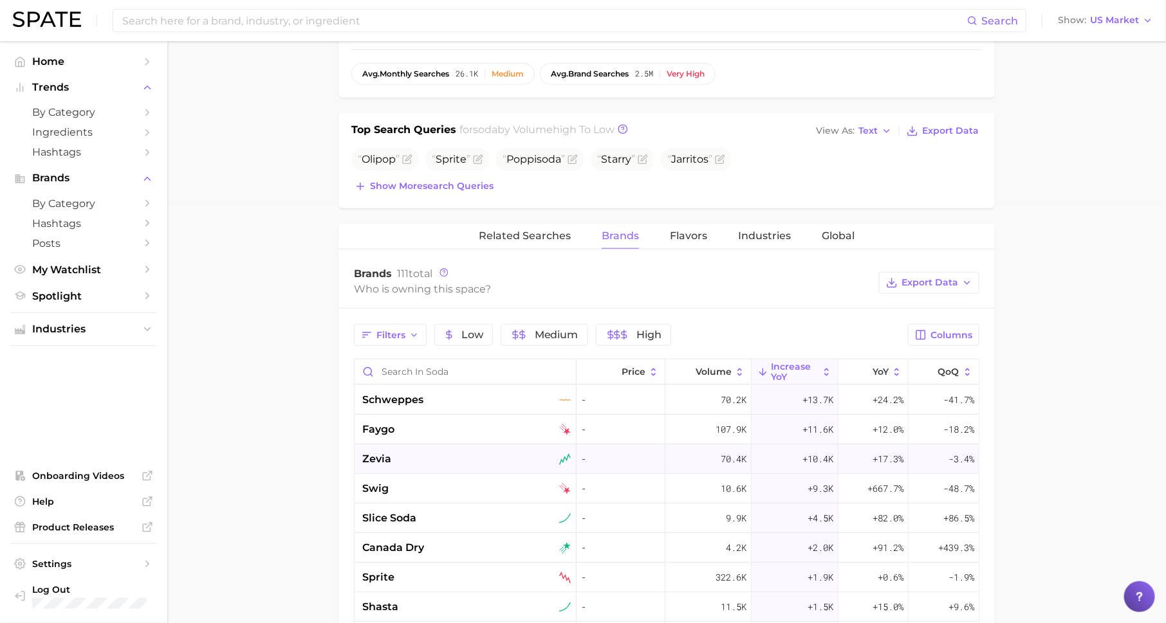
scroll to position [412, 0]
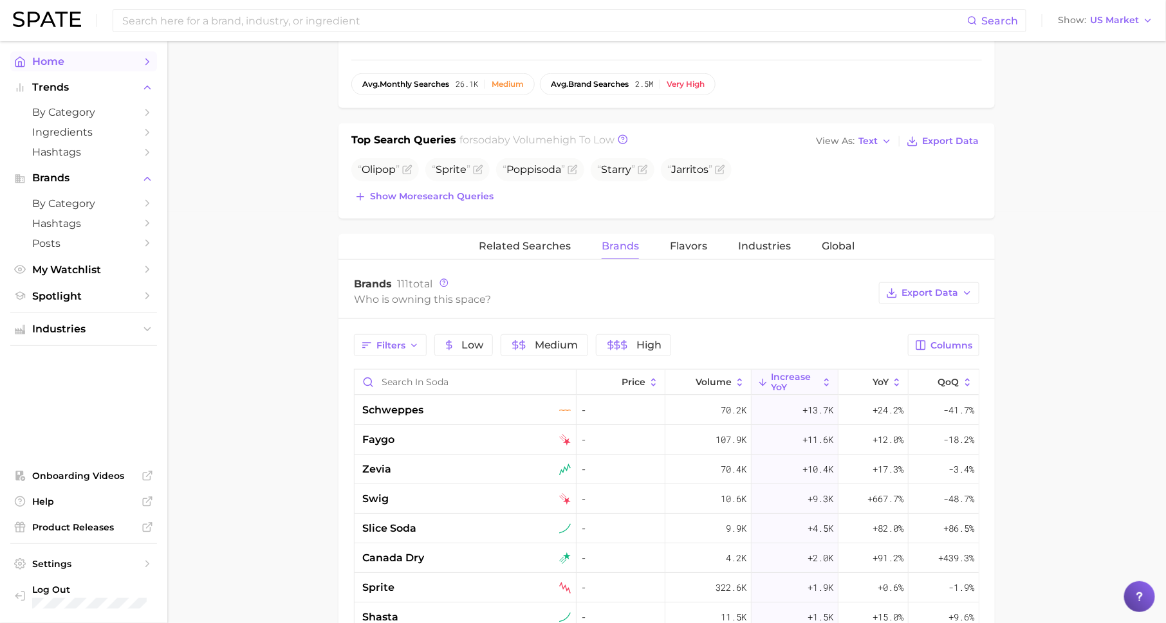
click at [143, 71] on link "Home" at bounding box center [83, 61] width 147 height 20
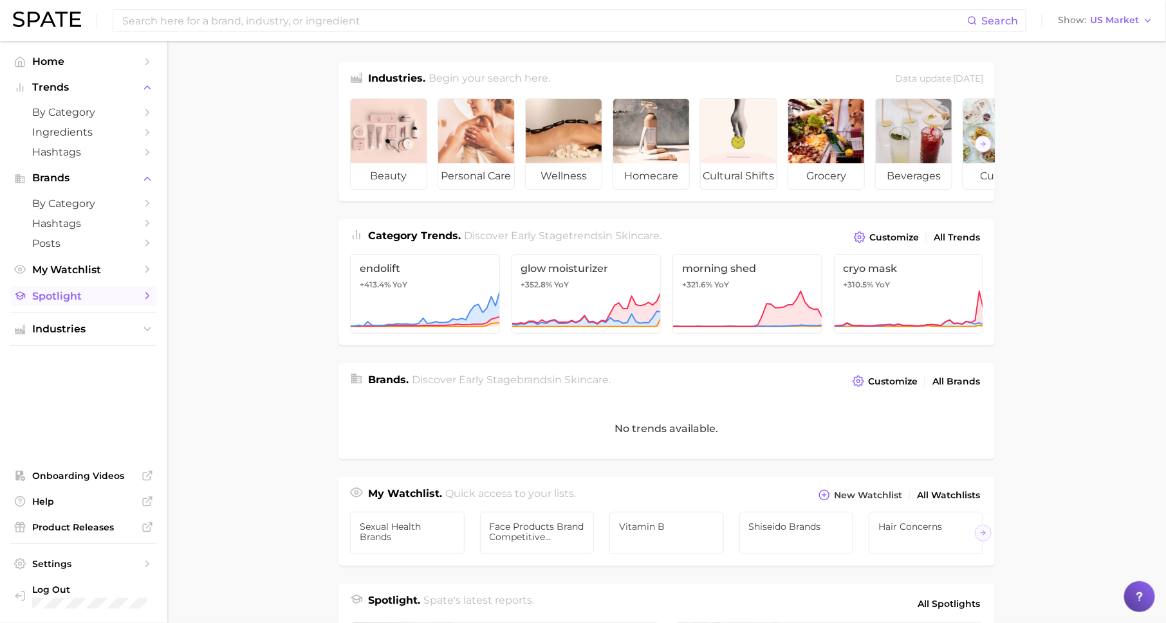
click at [119, 298] on span "Spotlight" at bounding box center [83, 296] width 103 height 12
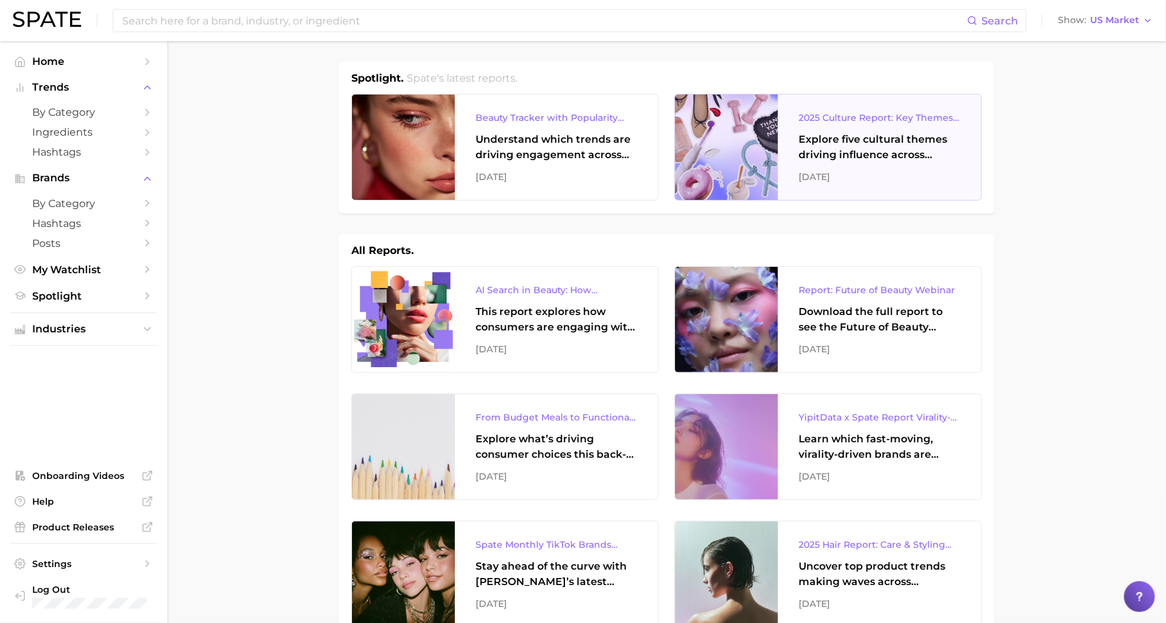
click at [838, 159] on div "Explore five cultural themes driving influence across beauty, food, and pop cul…" at bounding box center [879, 147] width 162 height 31
